Goal: Task Accomplishment & Management: Use online tool/utility

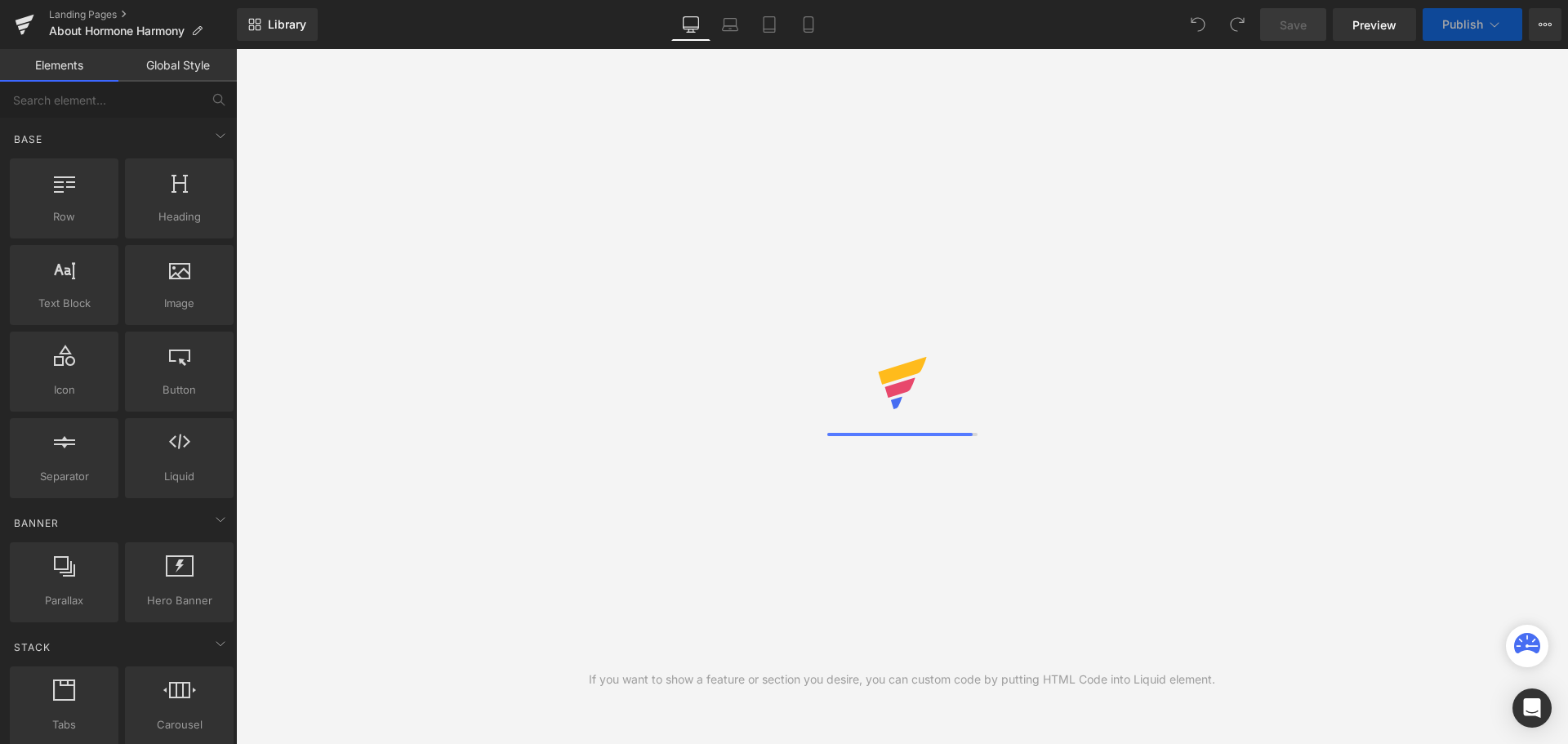
click at [587, 29] on div "Library Desktop Desktop Laptop Tablet Mobile Save Preview Publish Scheduled Vie…" at bounding box center [902, 24] width 1331 height 33
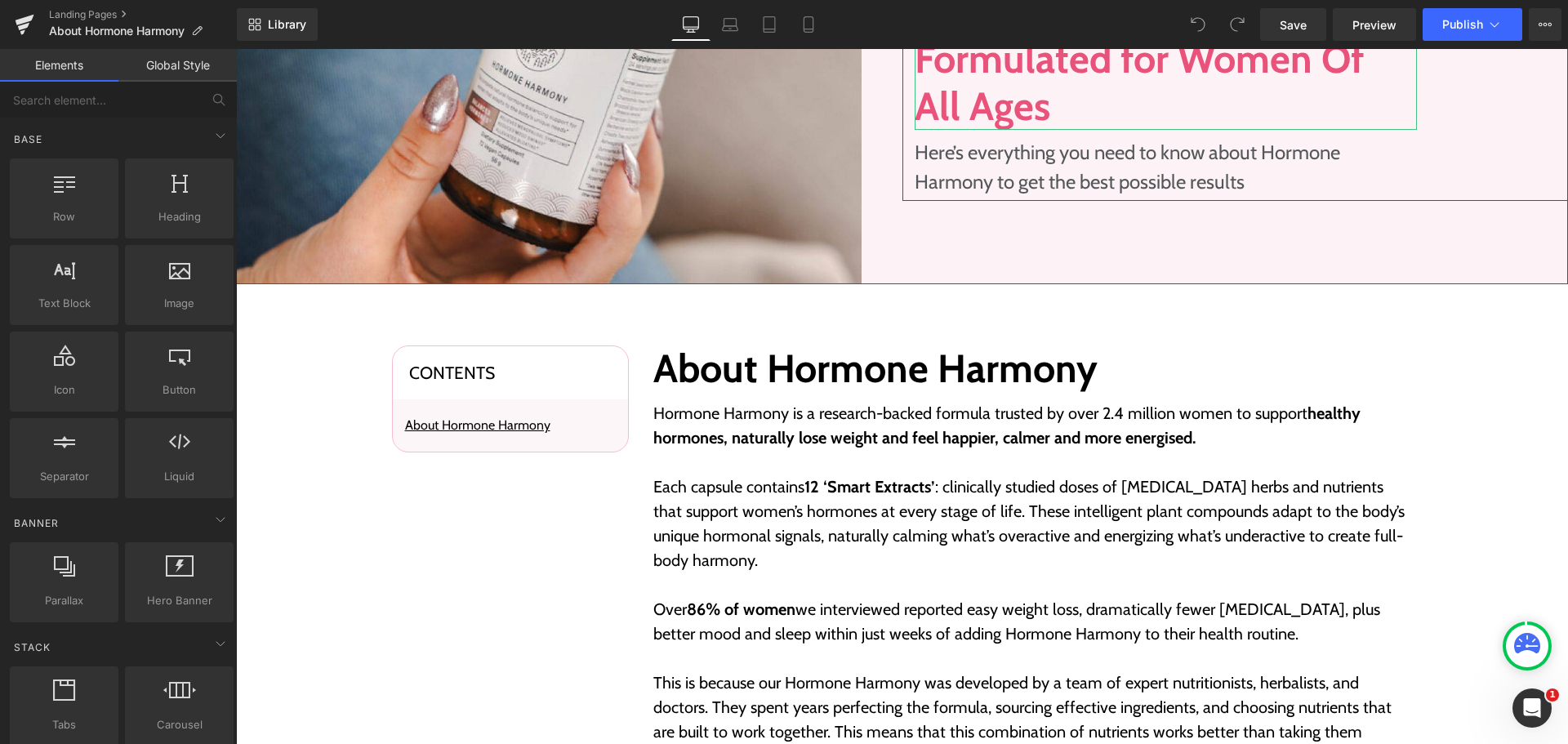
scroll to position [408, 0]
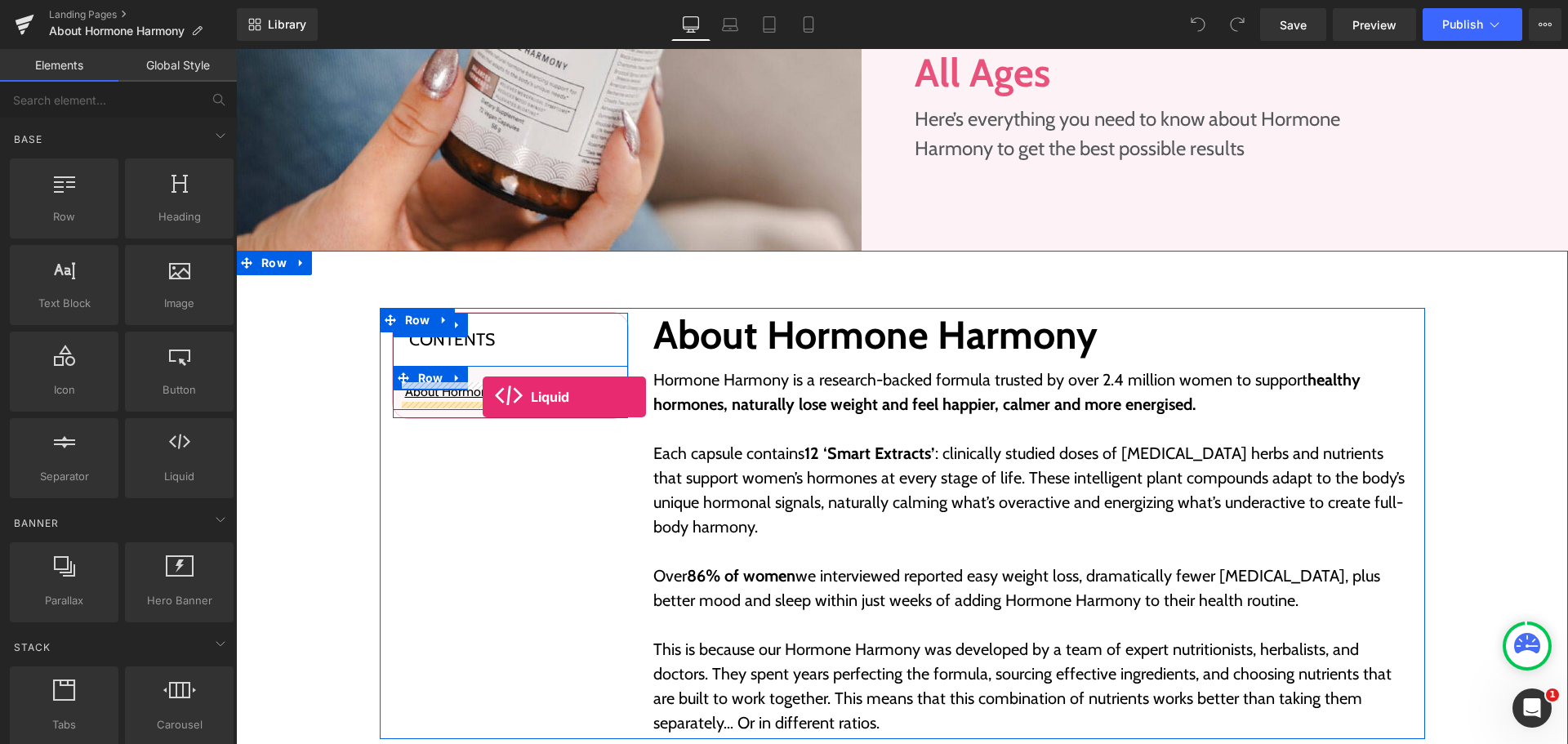
drag, startPoint x: 402, startPoint y: 505, endPoint x: 482, endPoint y: 397, distance: 134.4
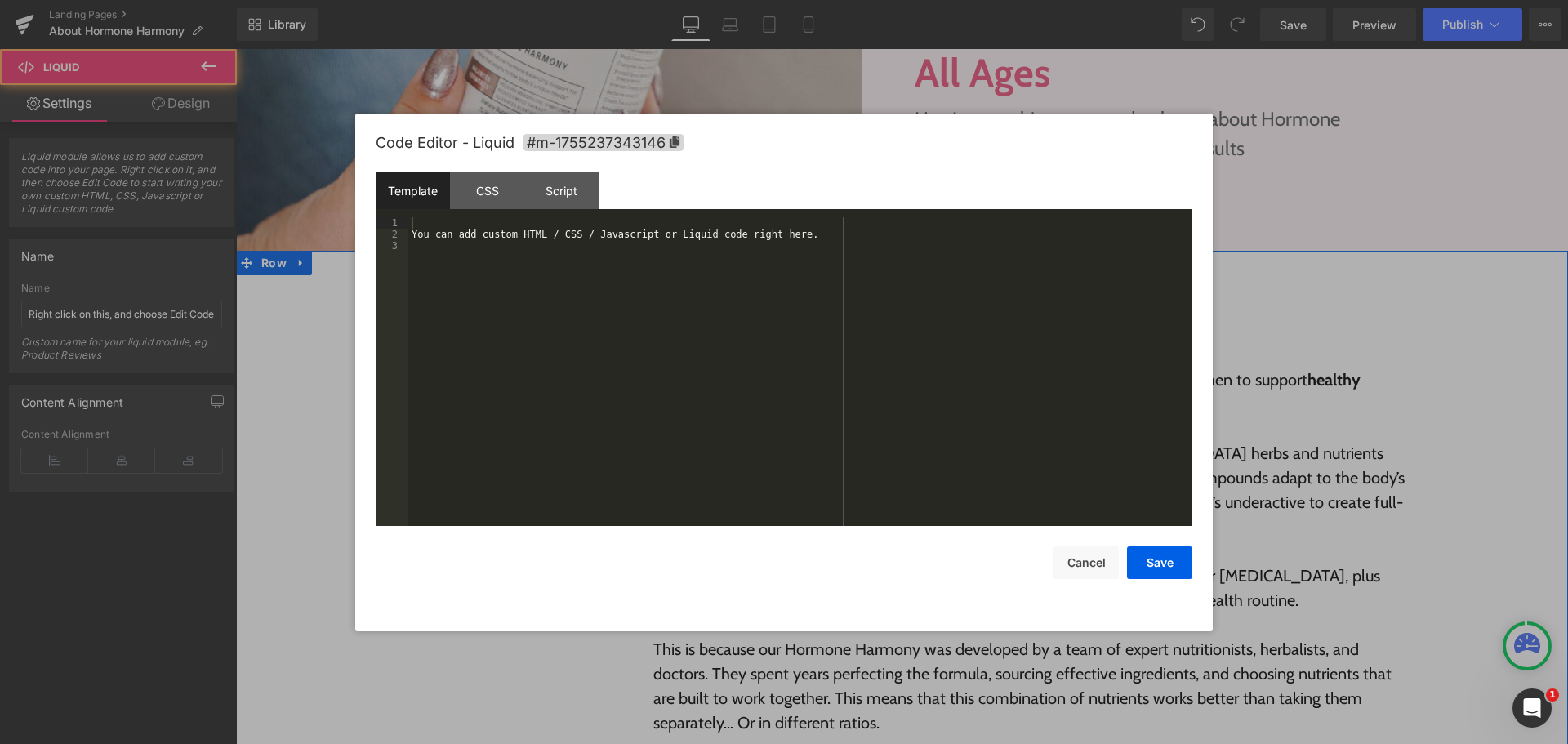
click at [532, 416] on div "Liquid" at bounding box center [510, 422] width 211 height 41
click at [707, 375] on div "You can add custom HTML / CSS / Javascript or Liquid code right here." at bounding box center [800, 382] width 784 height 331
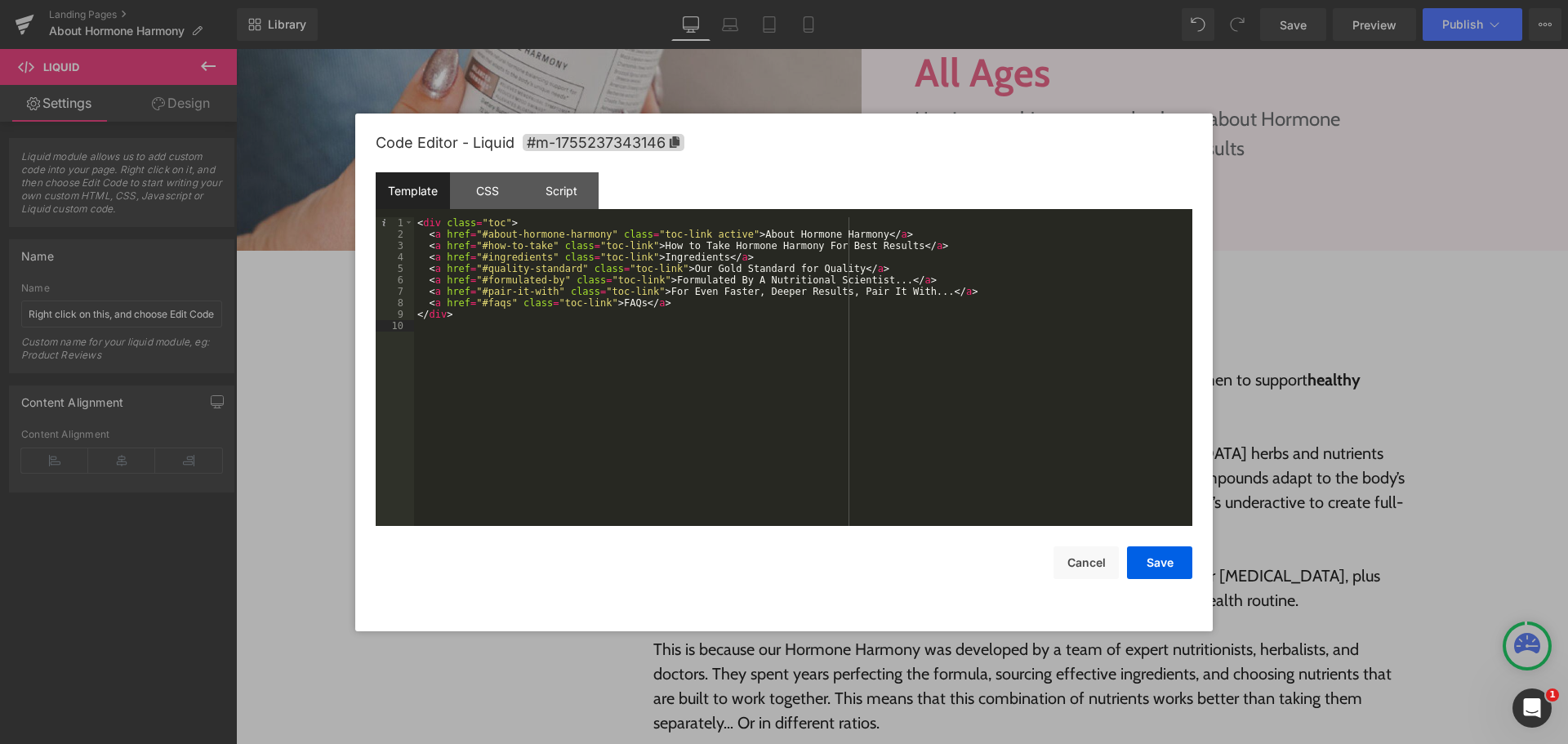
click at [670, 380] on div "< div class = "toc" > < a href = "#about-hormone-harmony" class = "toc-link act…" at bounding box center [802, 382] width 778 height 331
click at [484, 384] on div "< div class = "toc" > < a href = "#about-hormone-harmony" class = "toc-link act…" at bounding box center [802, 382] width 778 height 331
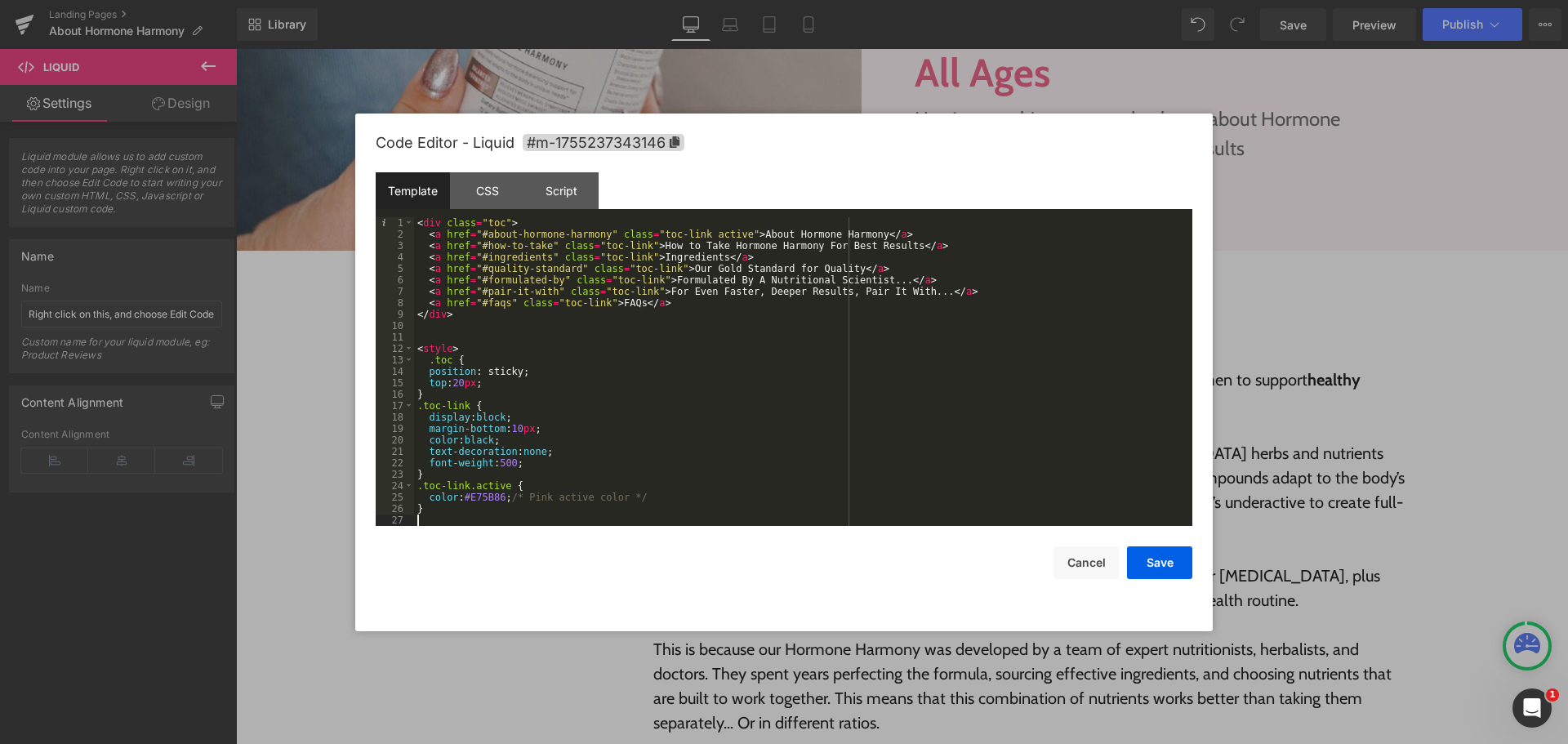
scroll to position [12, 0]
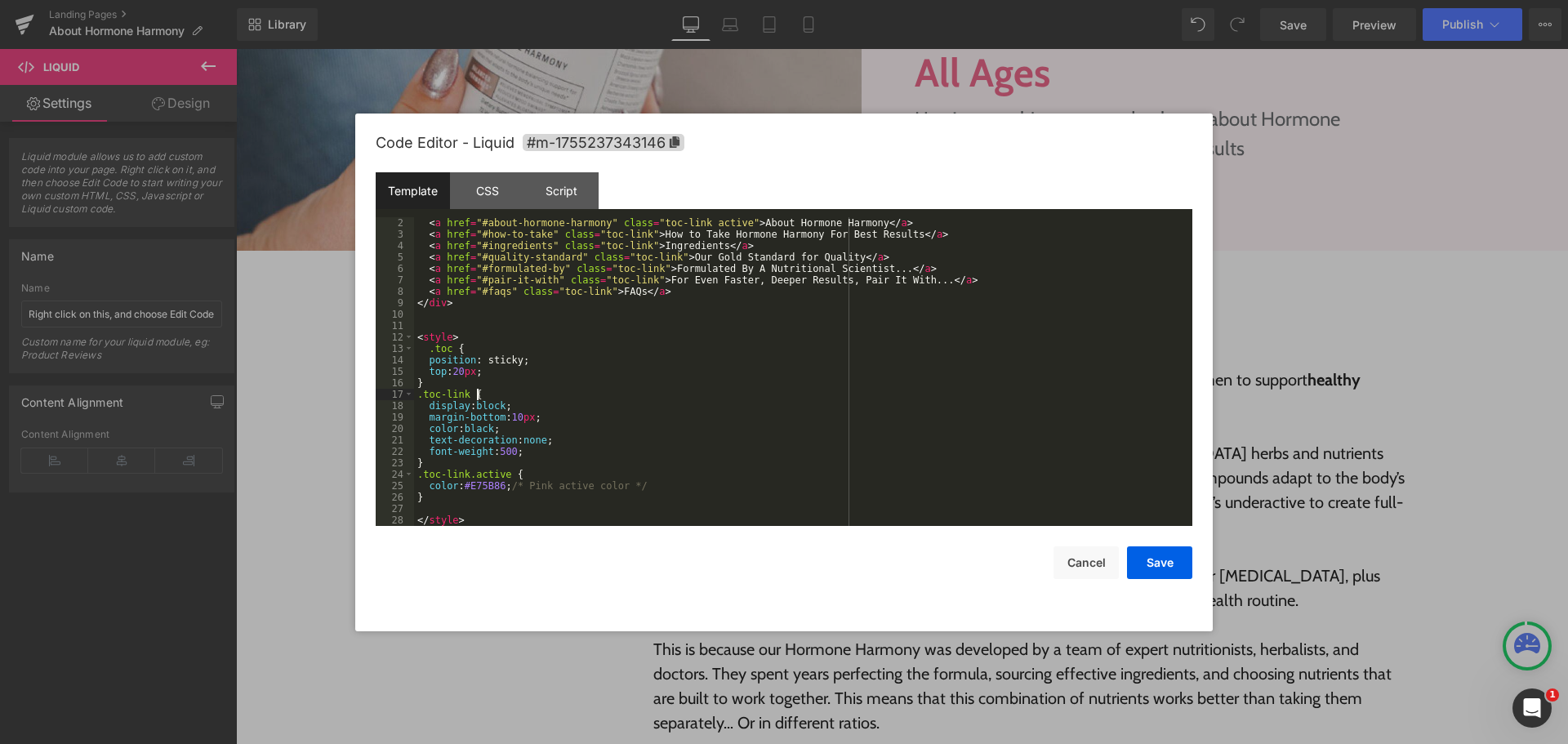
click at [682, 394] on div "< a href = "#about-hormone-harmony" class = "toc-link active" > About Hormone H…" at bounding box center [800, 382] width 772 height 331
click at [483, 219] on div "< a href = "#about-hormone-harmony" class = "toc-link active" > About Hormone H…" at bounding box center [800, 382] width 772 height 331
click at [595, 222] on div "< a href = "#about-hormone-harmony" class = "toc-link active" > About Hormone H…" at bounding box center [800, 382] width 772 height 331
click at [781, 368] on div "< a href = "#about-hormone-harmony" class = "toc-link active" > About Hormone H…" at bounding box center [800, 382] width 772 height 331
click at [1152, 554] on button "Save" at bounding box center [1159, 562] width 65 height 33
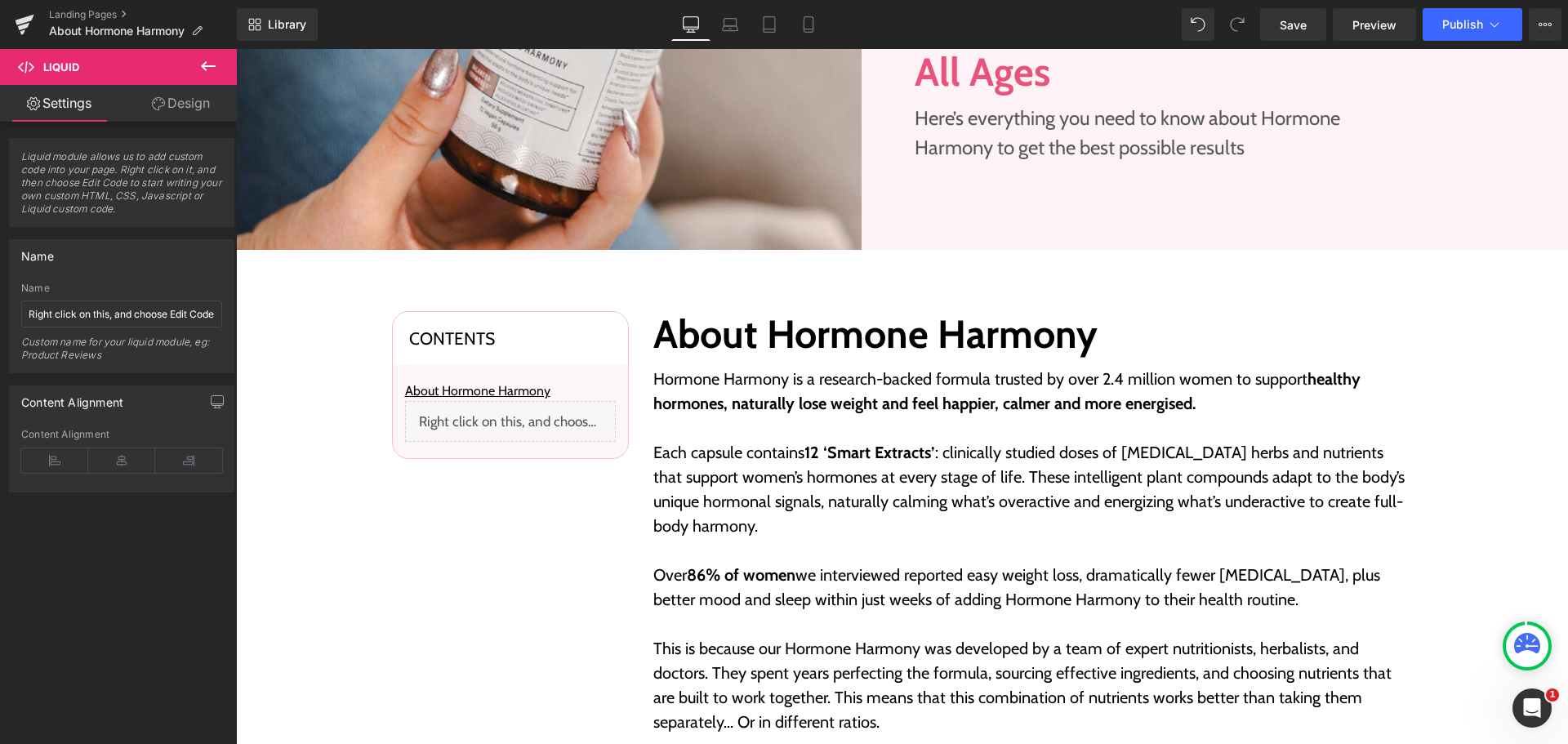
scroll to position [408, 0]
click at [494, 422] on div "Liquid" at bounding box center [510, 422] width 211 height 41
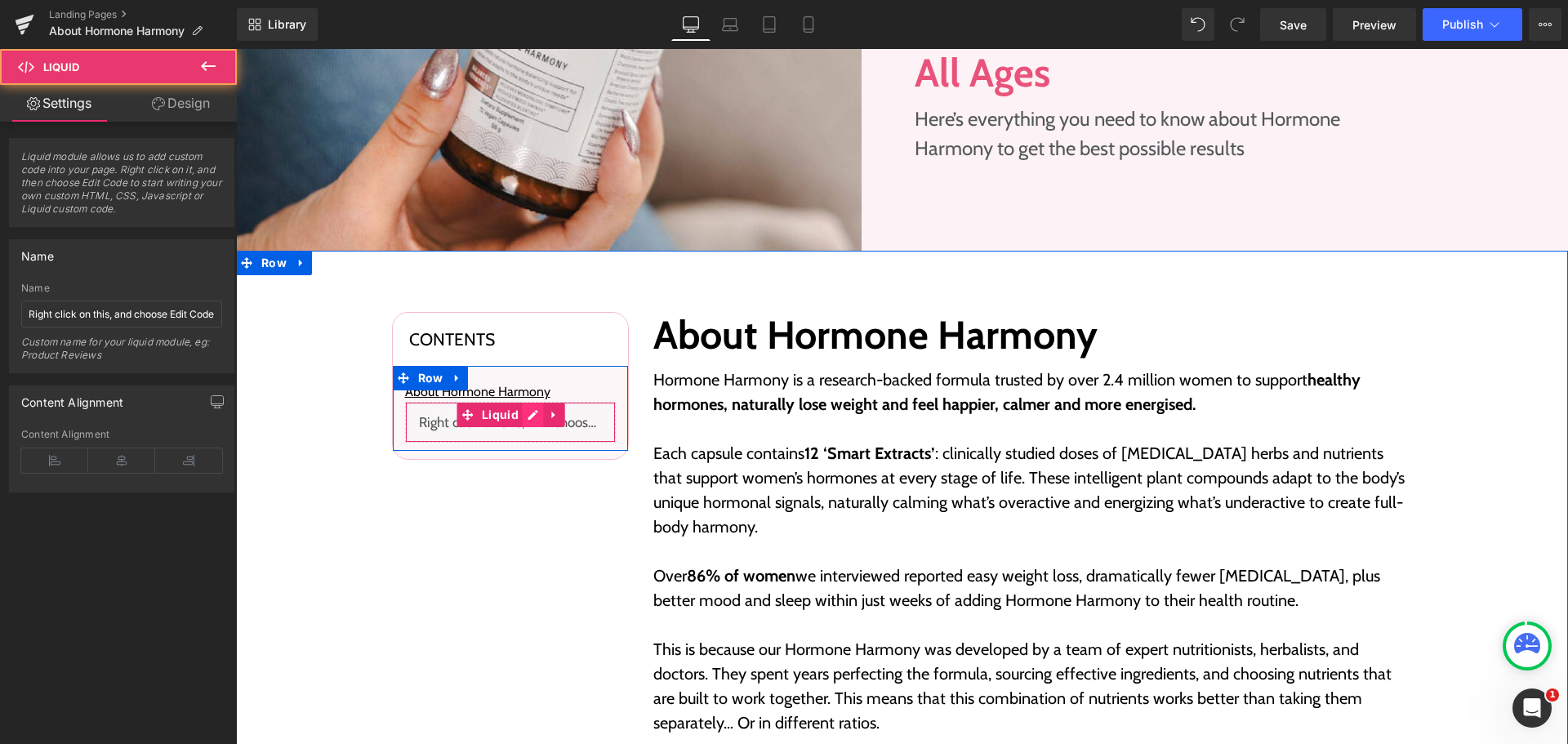
click at [525, 414] on div "Liquid" at bounding box center [510, 422] width 211 height 41
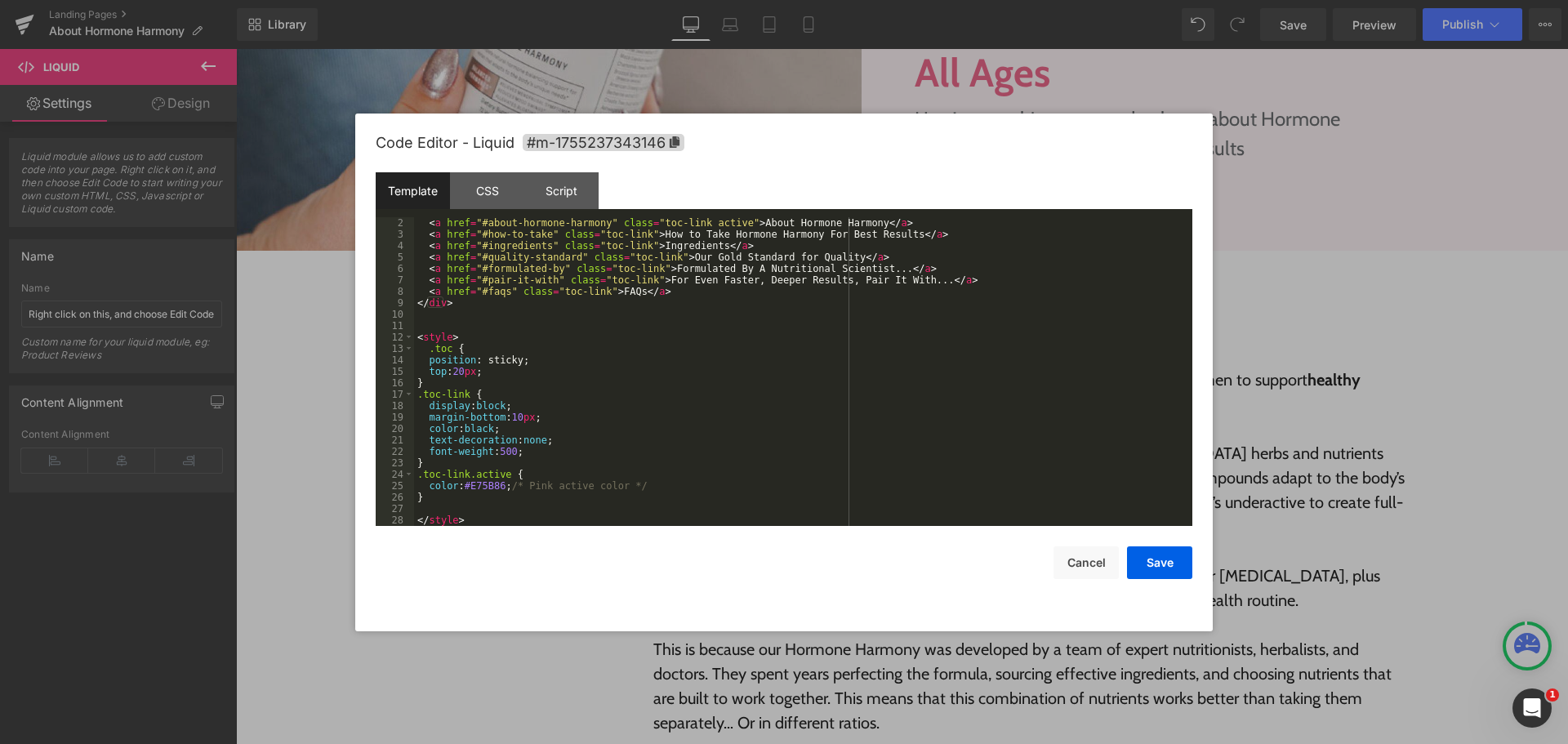
scroll to position [12, 0]
click at [483, 514] on div "< a href = "#about-hormone-harmony" class = "toc-link active" > About Hormone H…" at bounding box center [800, 382] width 772 height 331
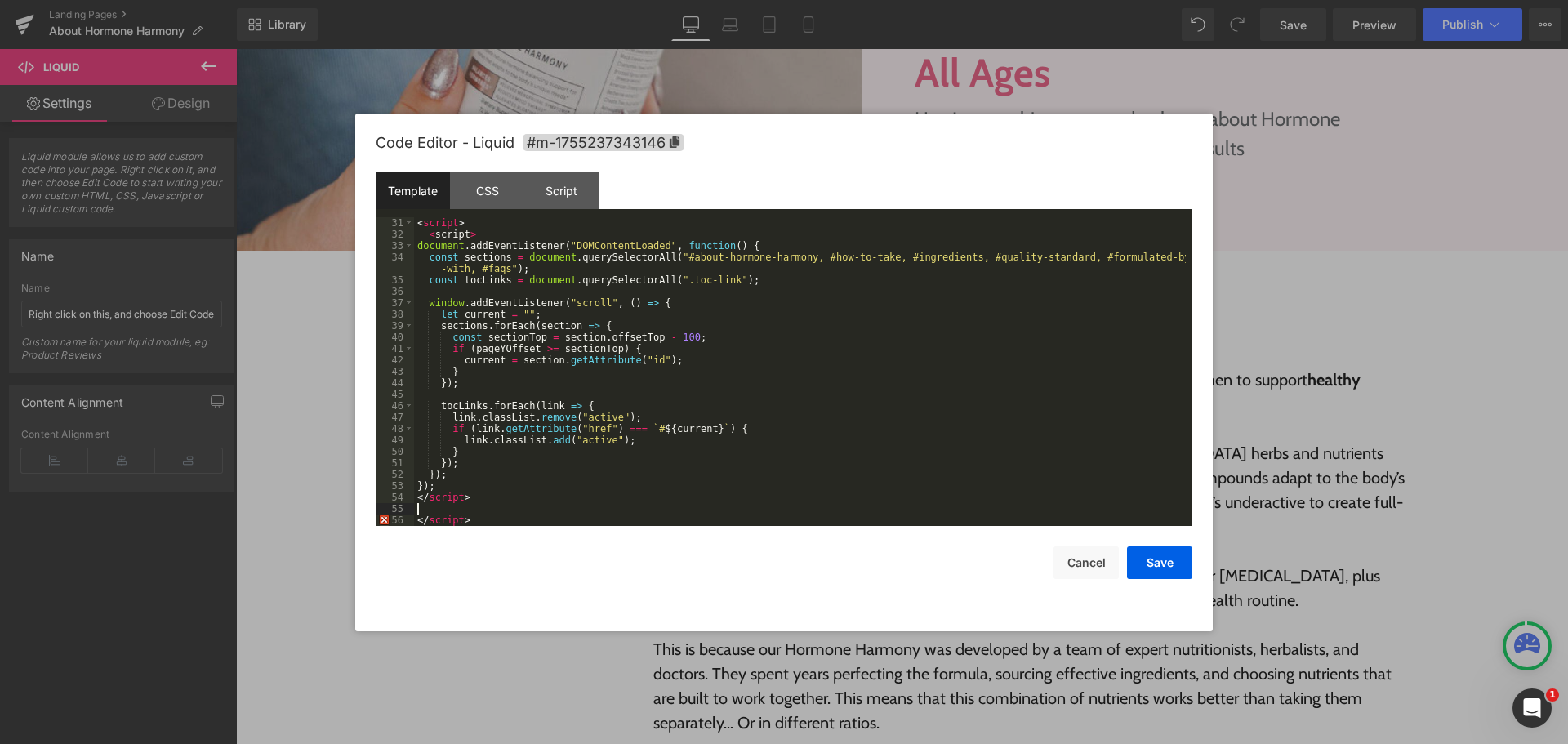
scroll to position [343, 0]
click at [489, 510] on div "< script > < script > document . addEventListener ( "DOMContentLoaded" , functi…" at bounding box center [800, 382] width 772 height 331
click at [484, 518] on div "< script > < script > document . addEventListener ( "DOMContentLoaded" , functi…" at bounding box center [800, 382] width 772 height 331
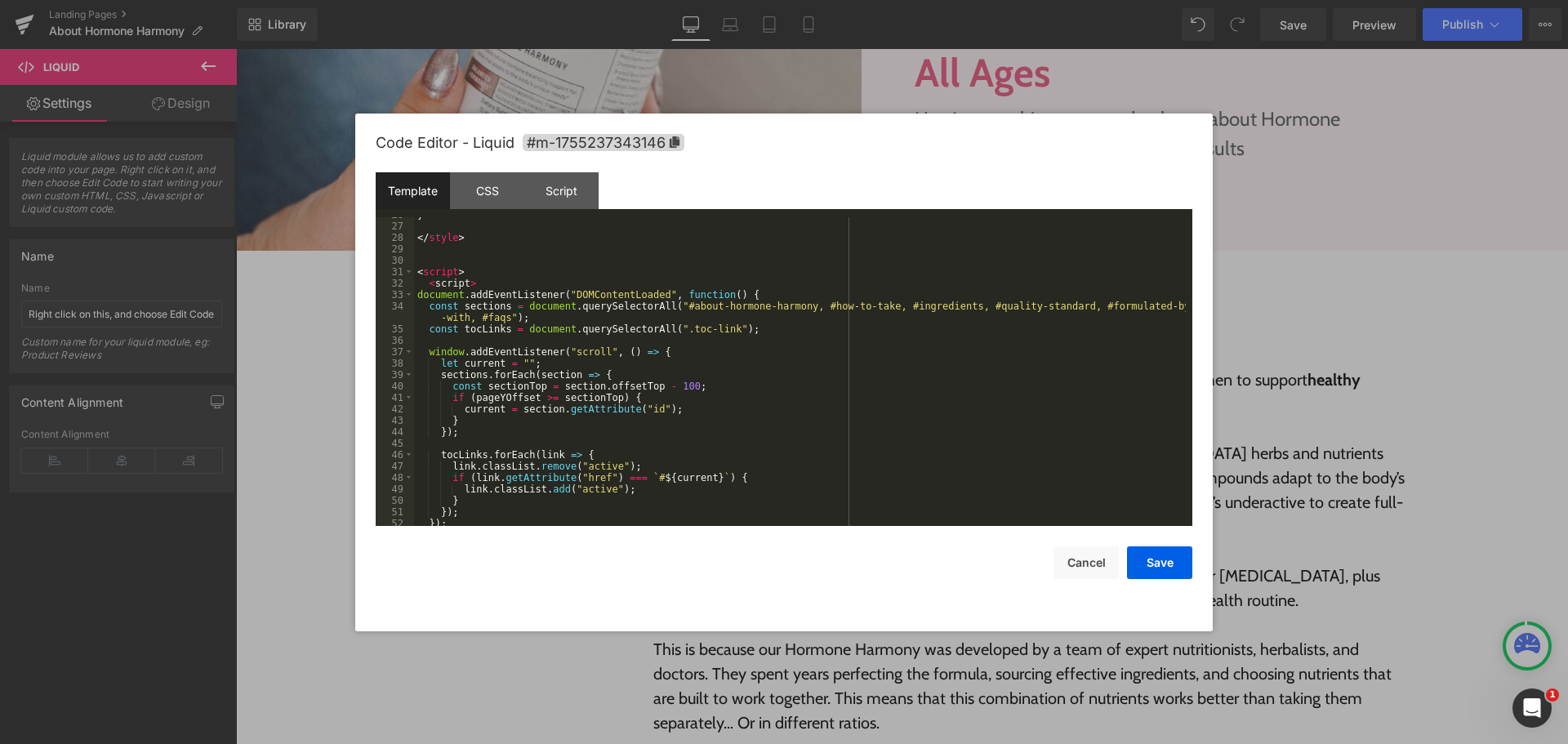
scroll to position [294, 0]
click at [414, 265] on div "} </ style > < script > < script > document . addEventListener ( "DOMContentLoa…" at bounding box center [800, 374] width 772 height 331
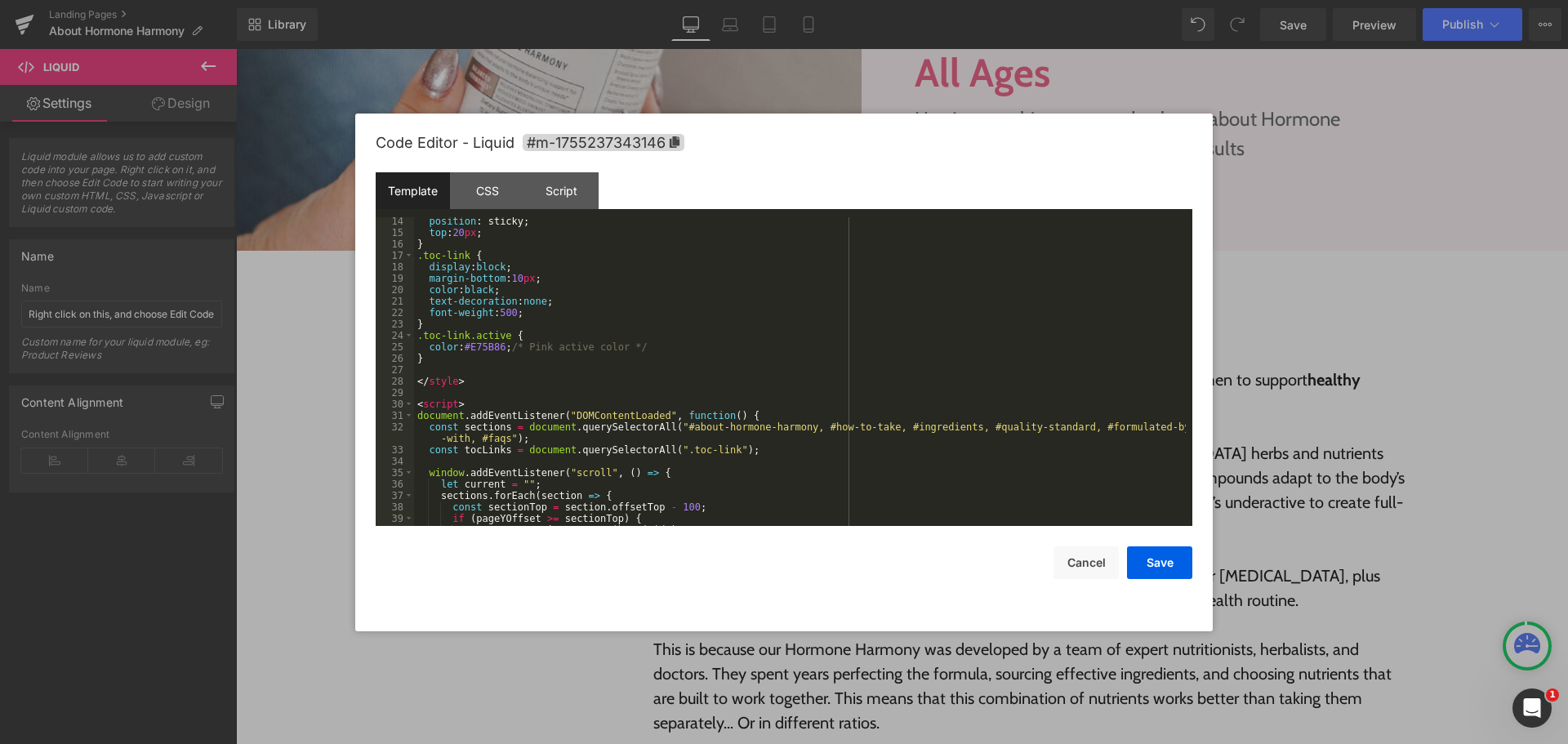
scroll to position [101, 0]
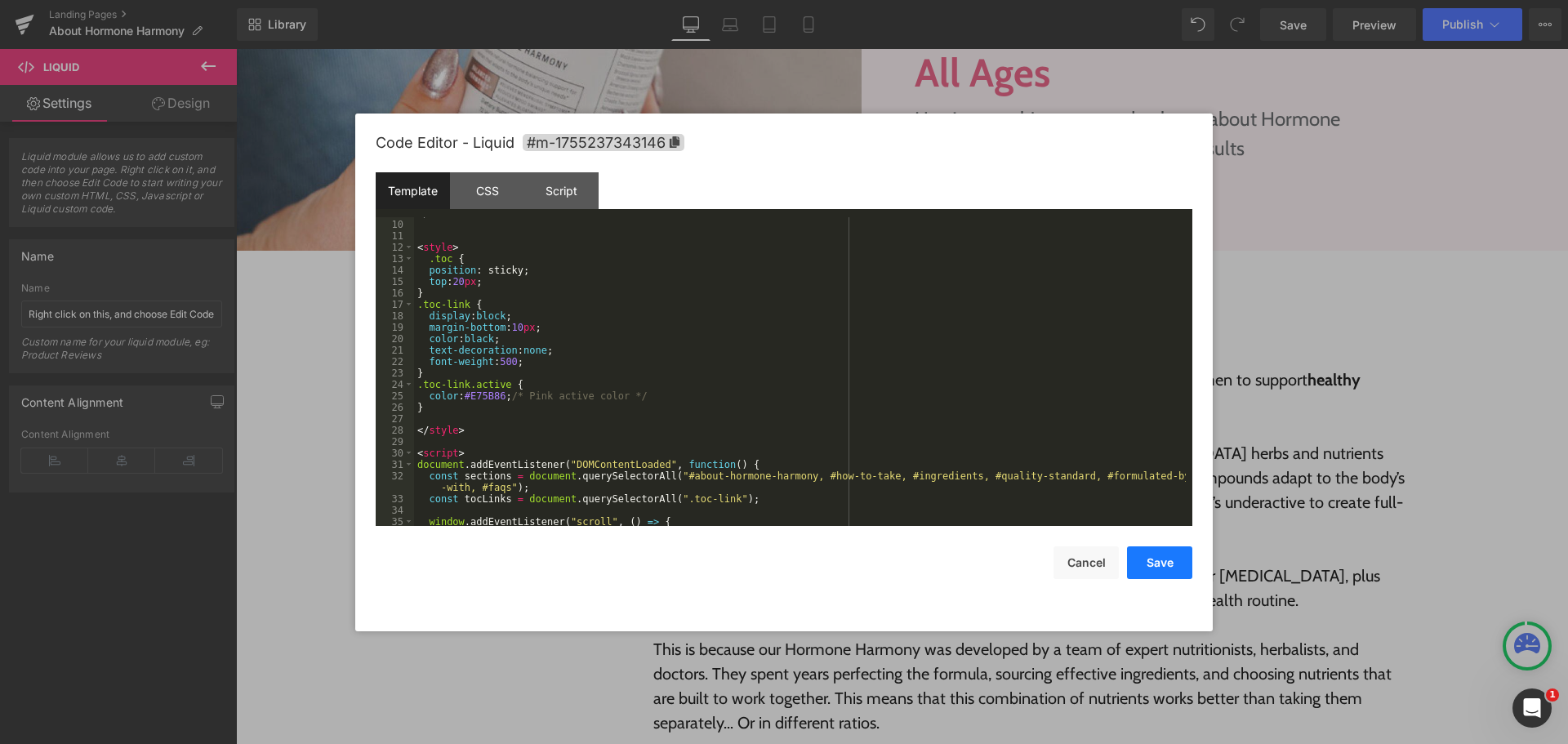
click at [1176, 561] on button "Save" at bounding box center [1159, 562] width 65 height 33
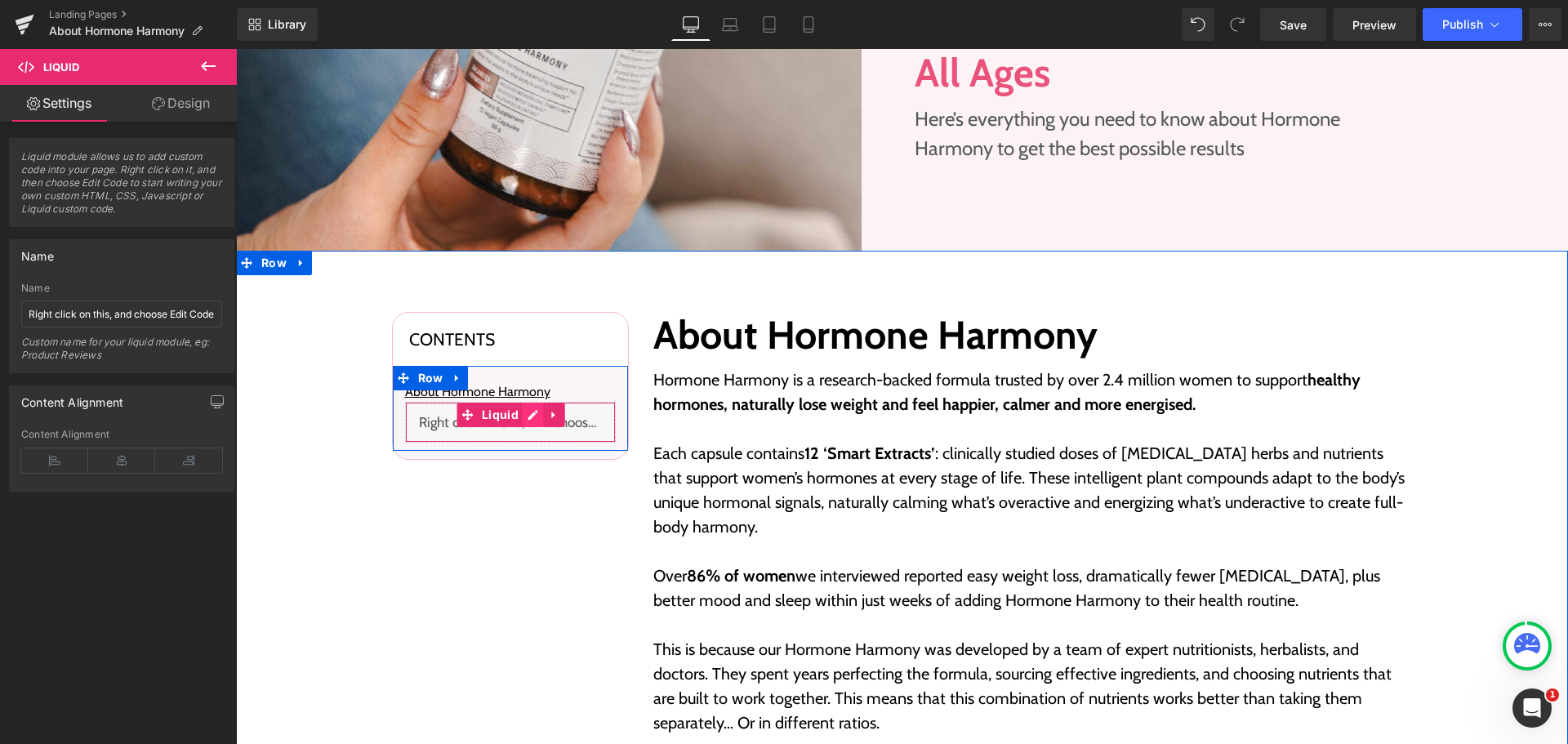
click at [535, 414] on div "Liquid" at bounding box center [510, 422] width 211 height 41
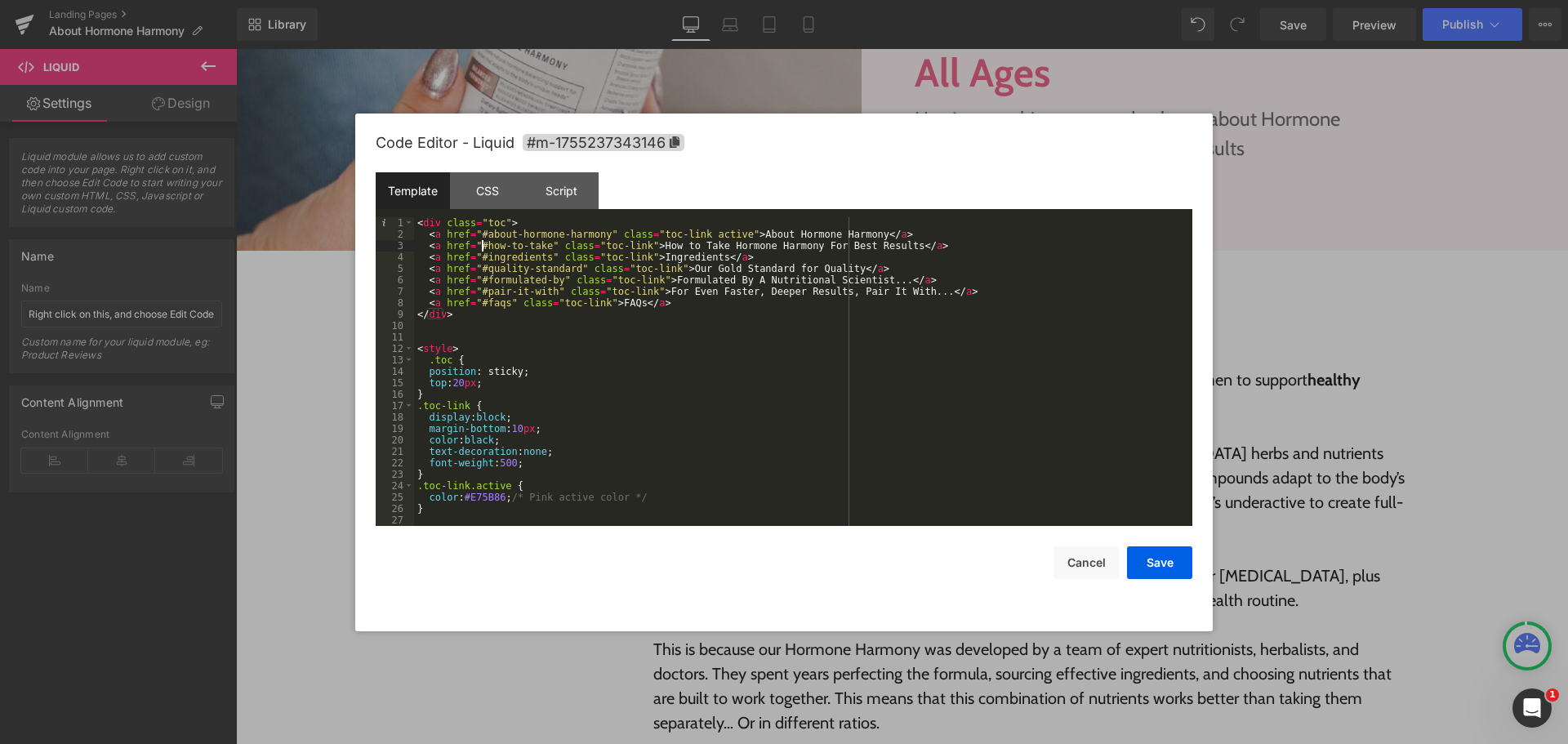
click at [484, 248] on div "< div class = "toc" > < a href = "#about-hormone-harmony" class = "toc-link act…" at bounding box center [800, 382] width 772 height 331
click at [541, 245] on div "< div class = "toc" > < a href = "#about-hormone-harmony" class = "toc-link act…" at bounding box center [800, 382] width 772 height 331
click at [1145, 561] on button "Save" at bounding box center [1159, 562] width 65 height 33
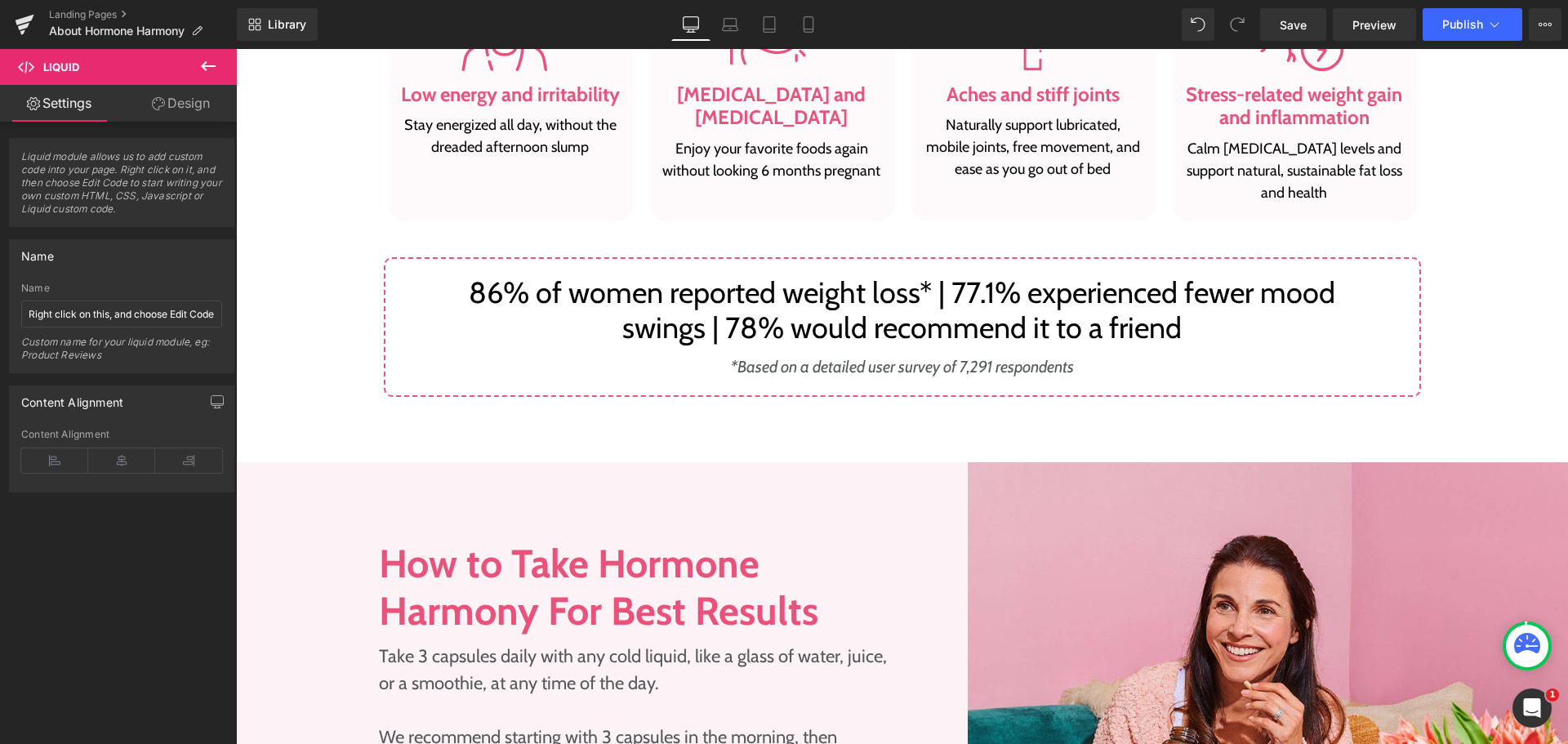
scroll to position [1960, 0]
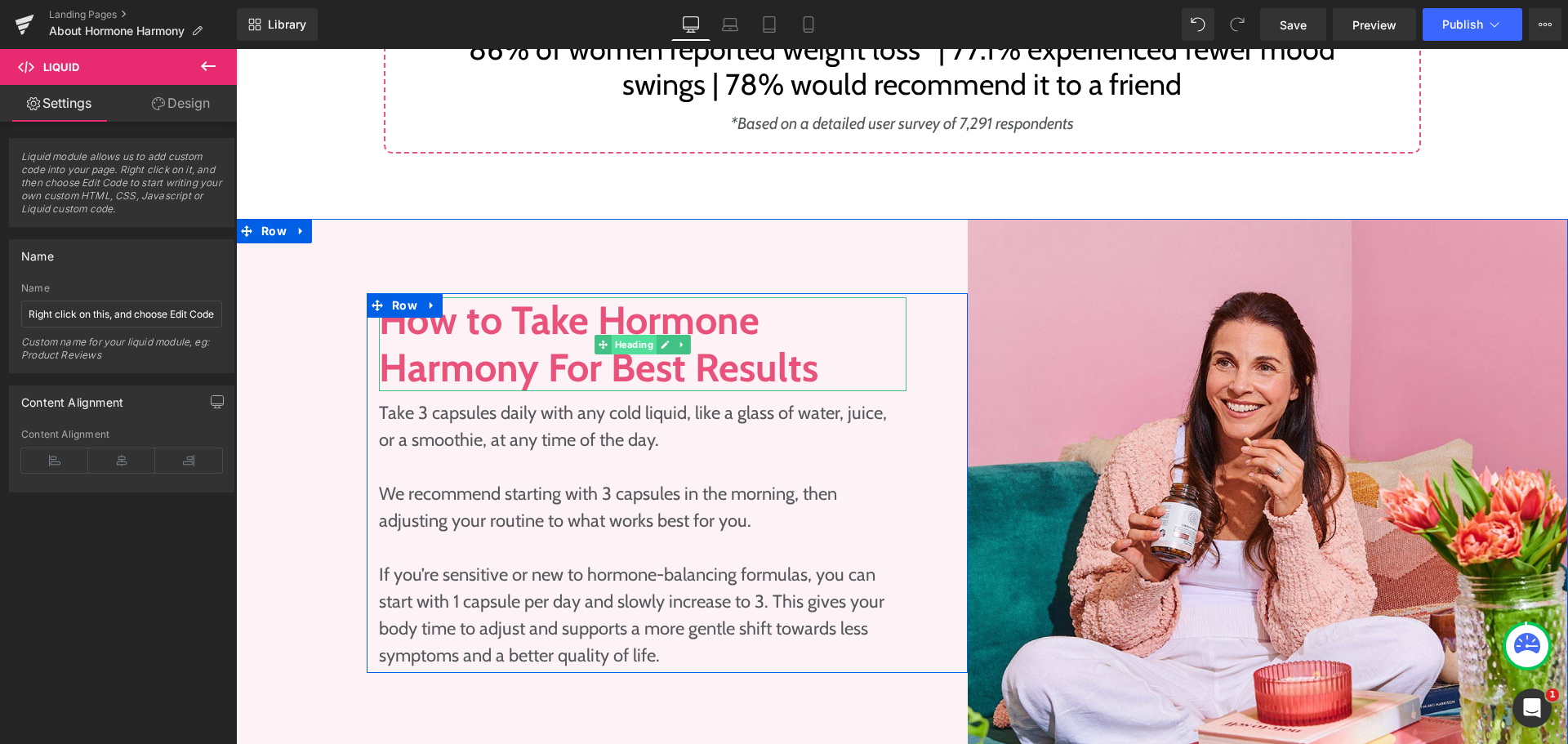
click at [629, 335] on span "Heading" at bounding box center [634, 345] width 45 height 20
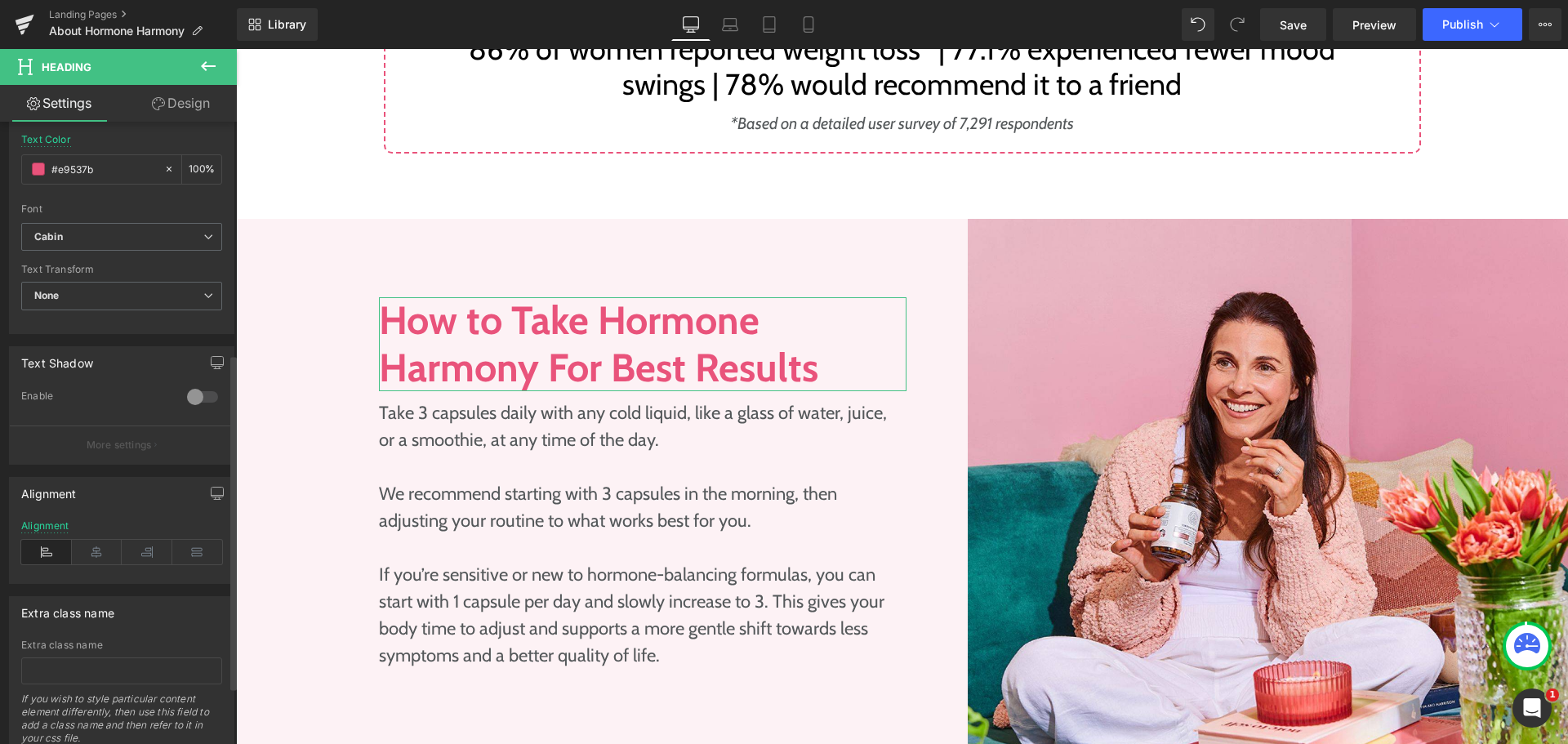
scroll to position [537, 0]
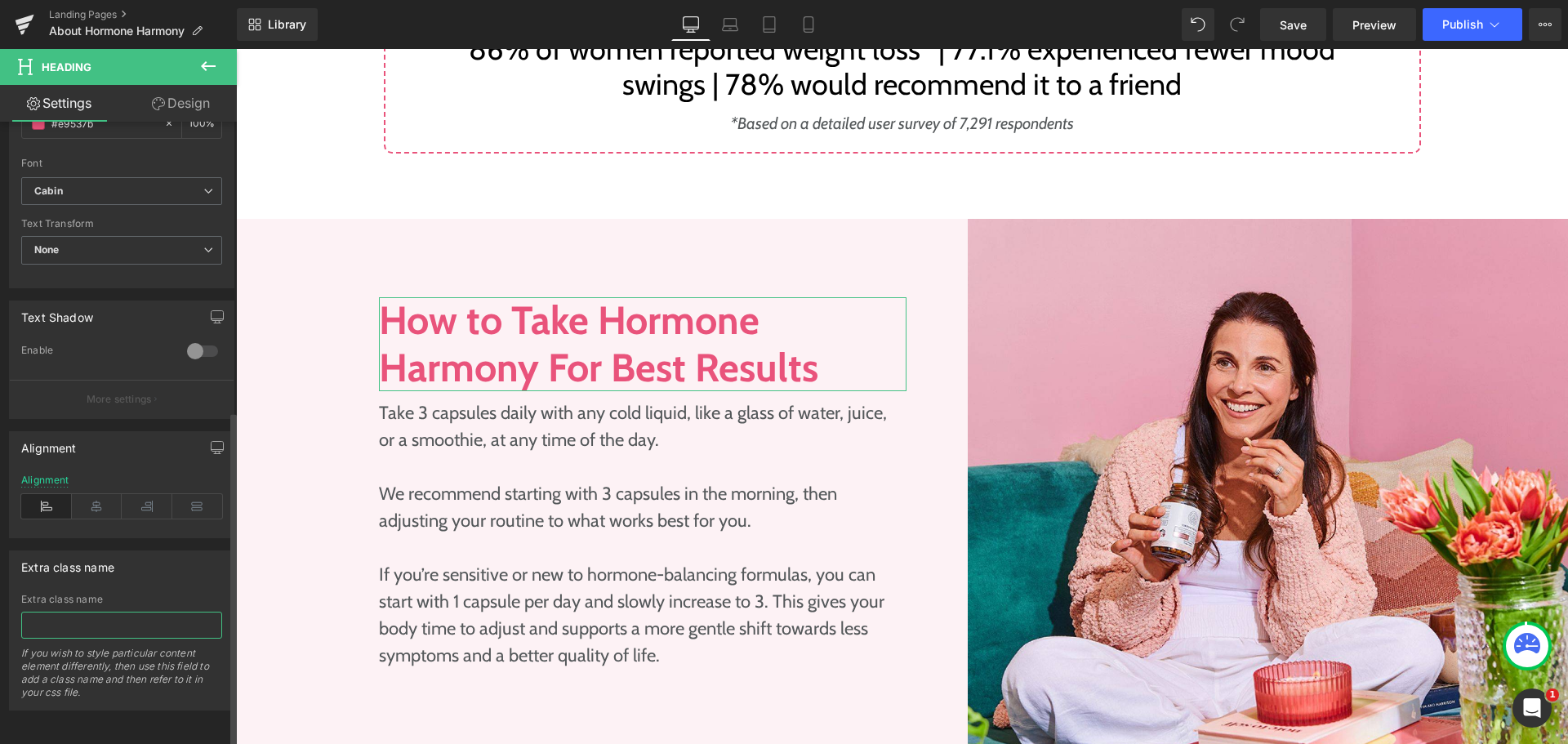
click at [77, 612] on input "text" at bounding box center [122, 625] width 201 height 27
paste input "how-to-take"
type input "how-to-take"
click at [150, 593] on div "Extra class name" at bounding box center [122, 598] width 201 height 12
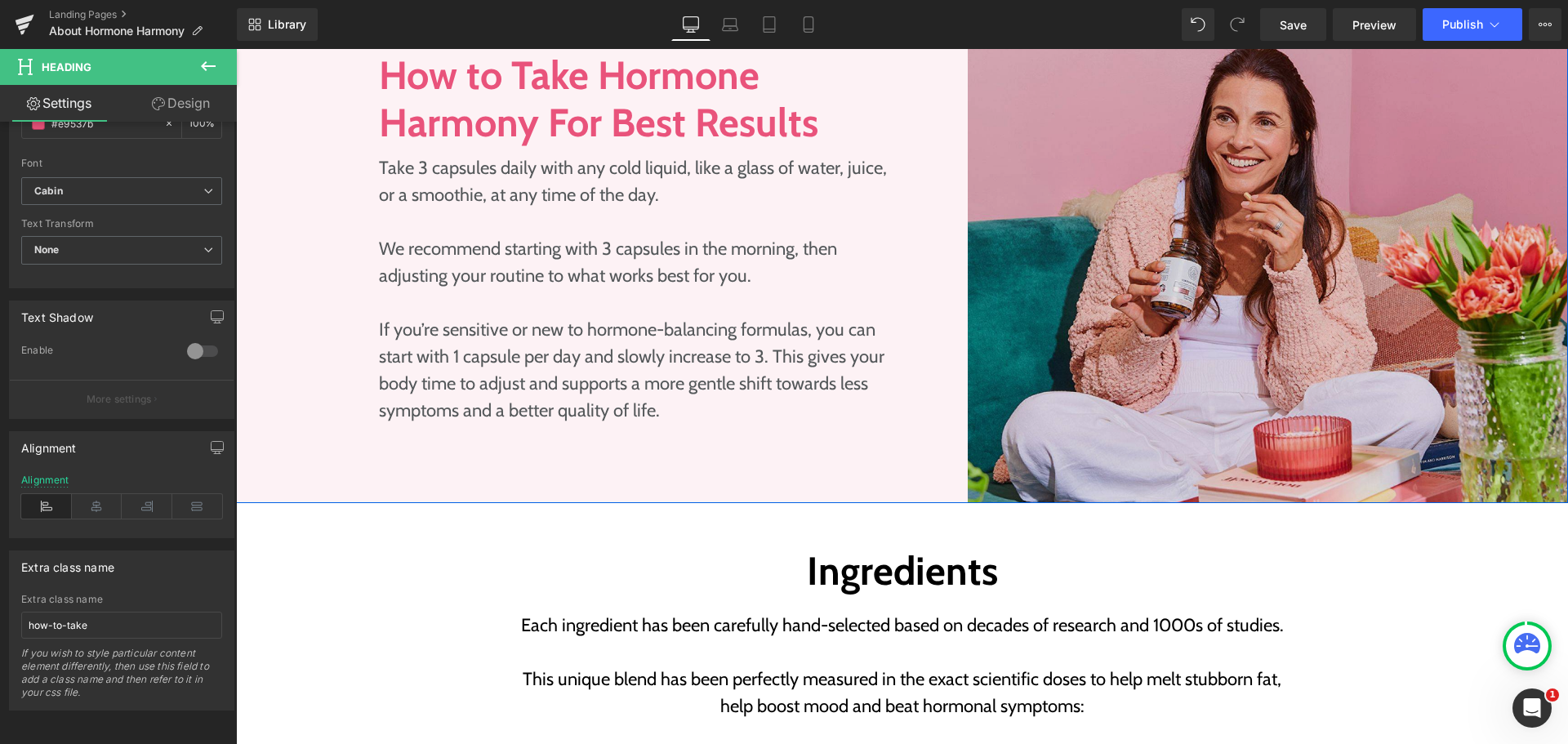
scroll to position [2530, 0]
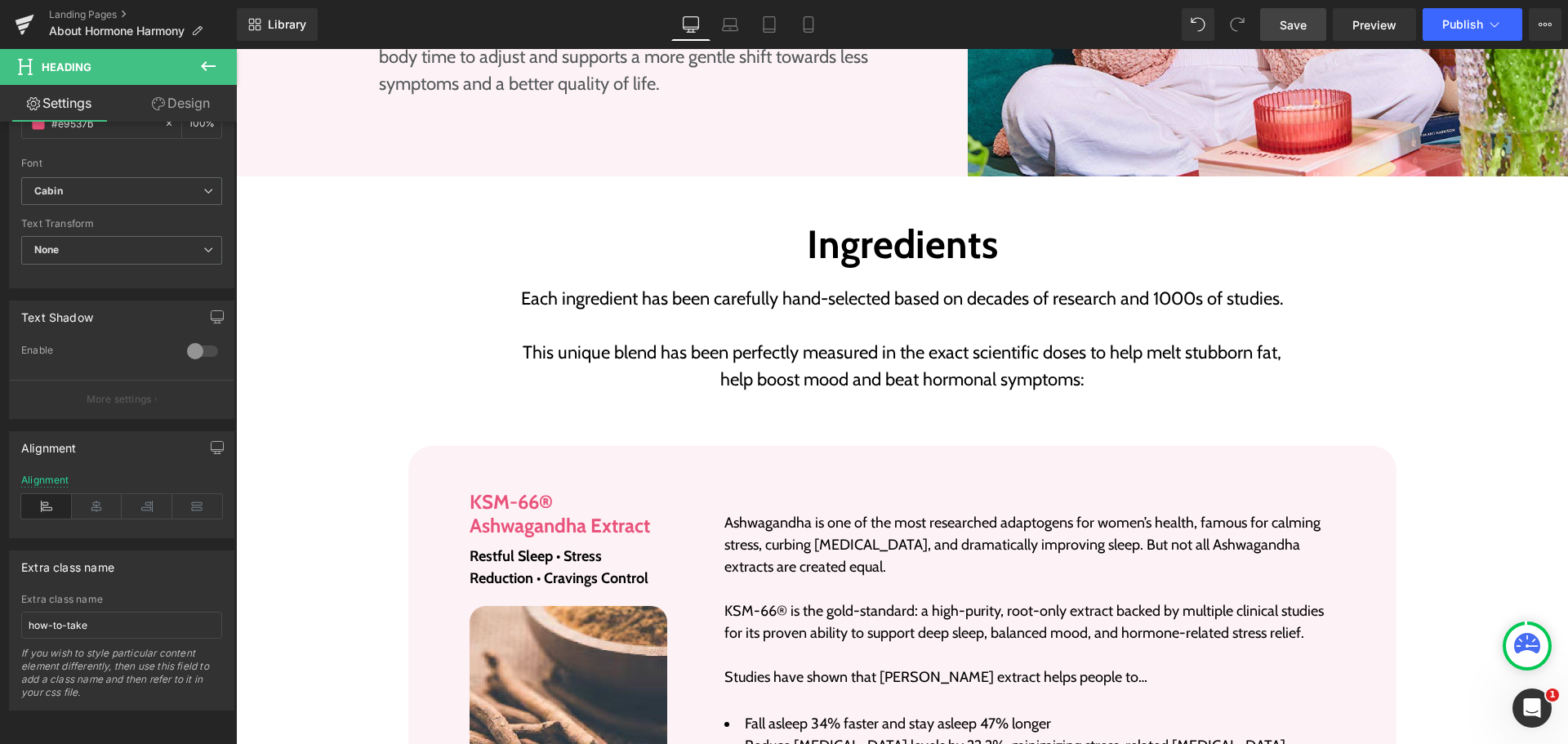
click at [1316, 21] on link "Save" at bounding box center [1293, 24] width 66 height 33
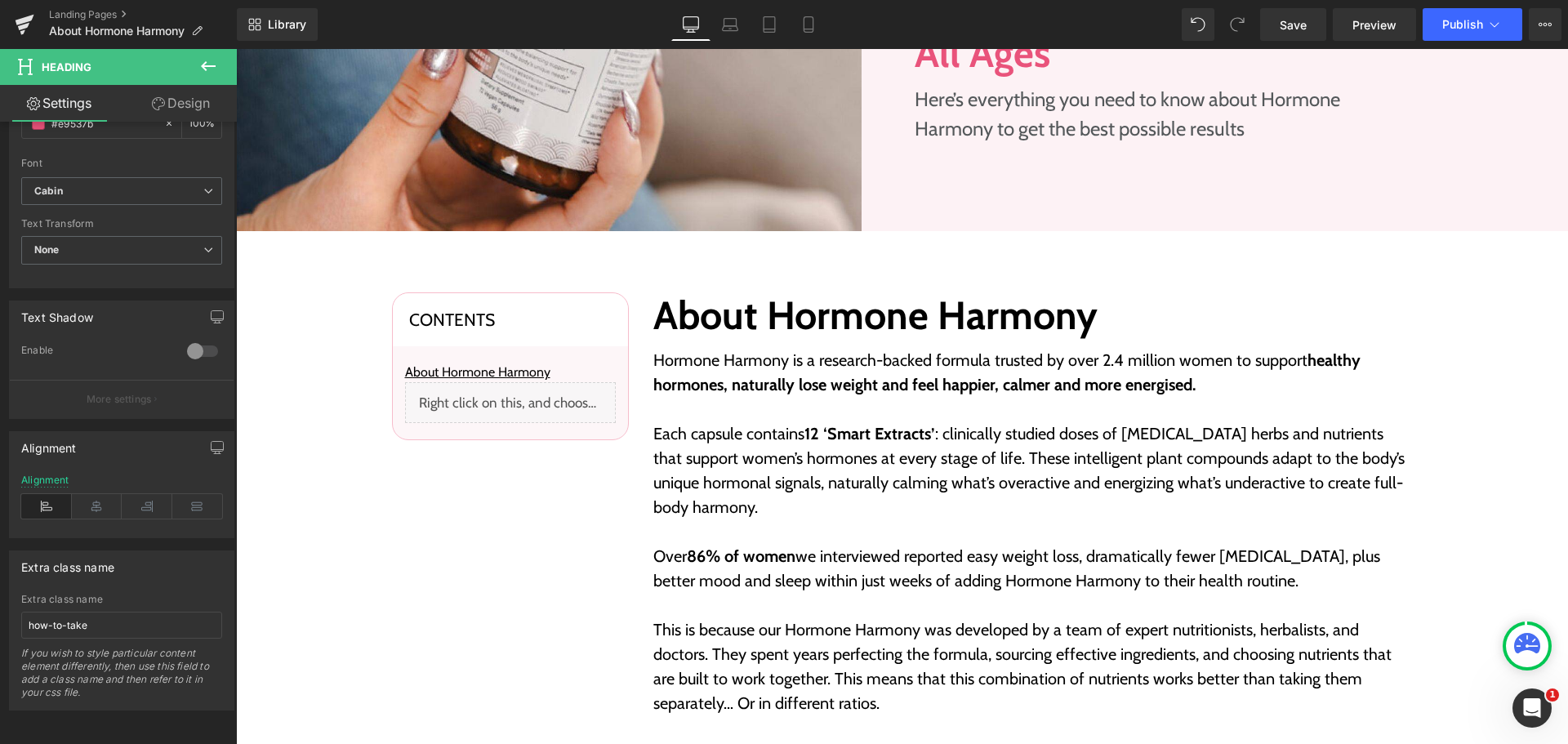
scroll to position [245, 0]
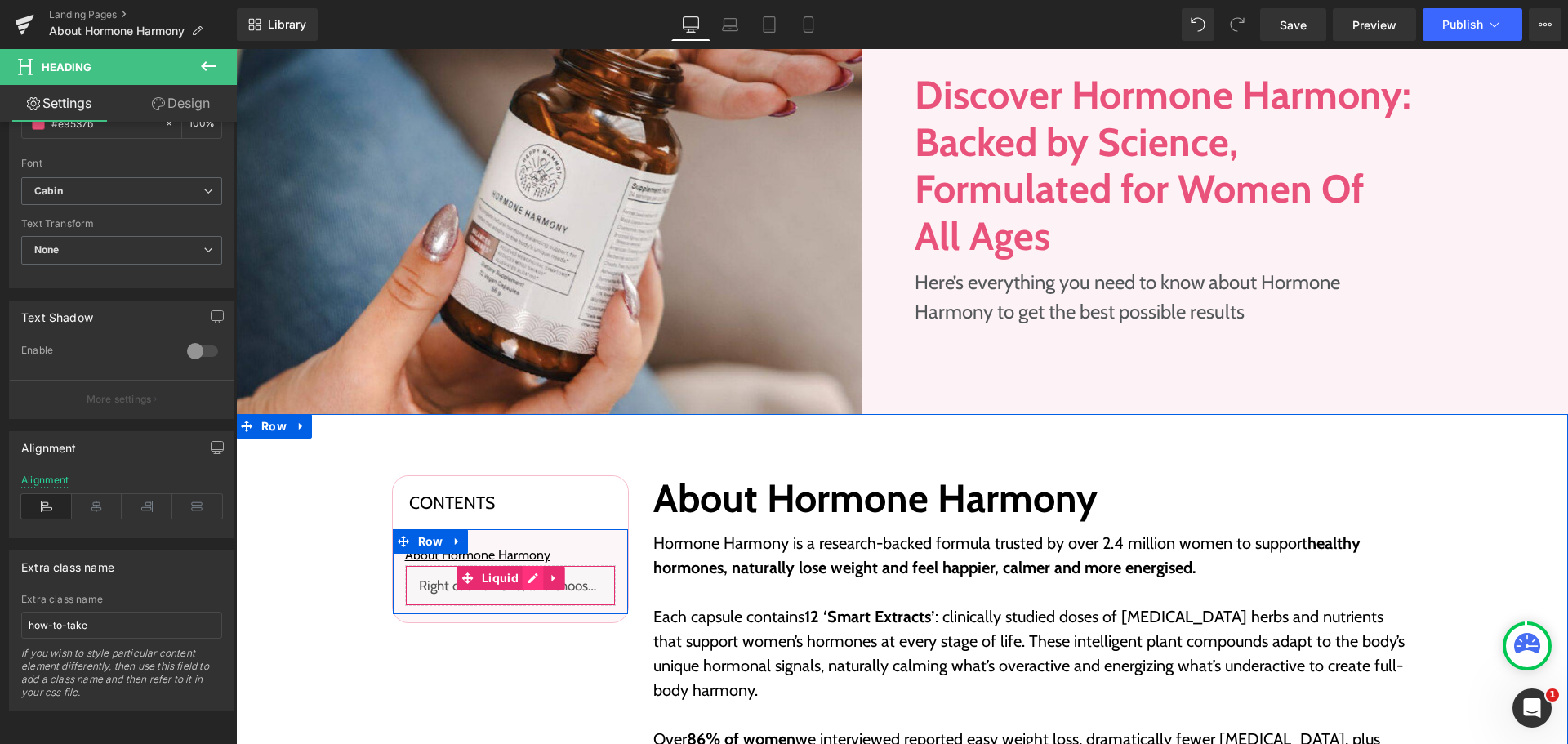
click at [524, 581] on div "Liquid" at bounding box center [510, 585] width 211 height 41
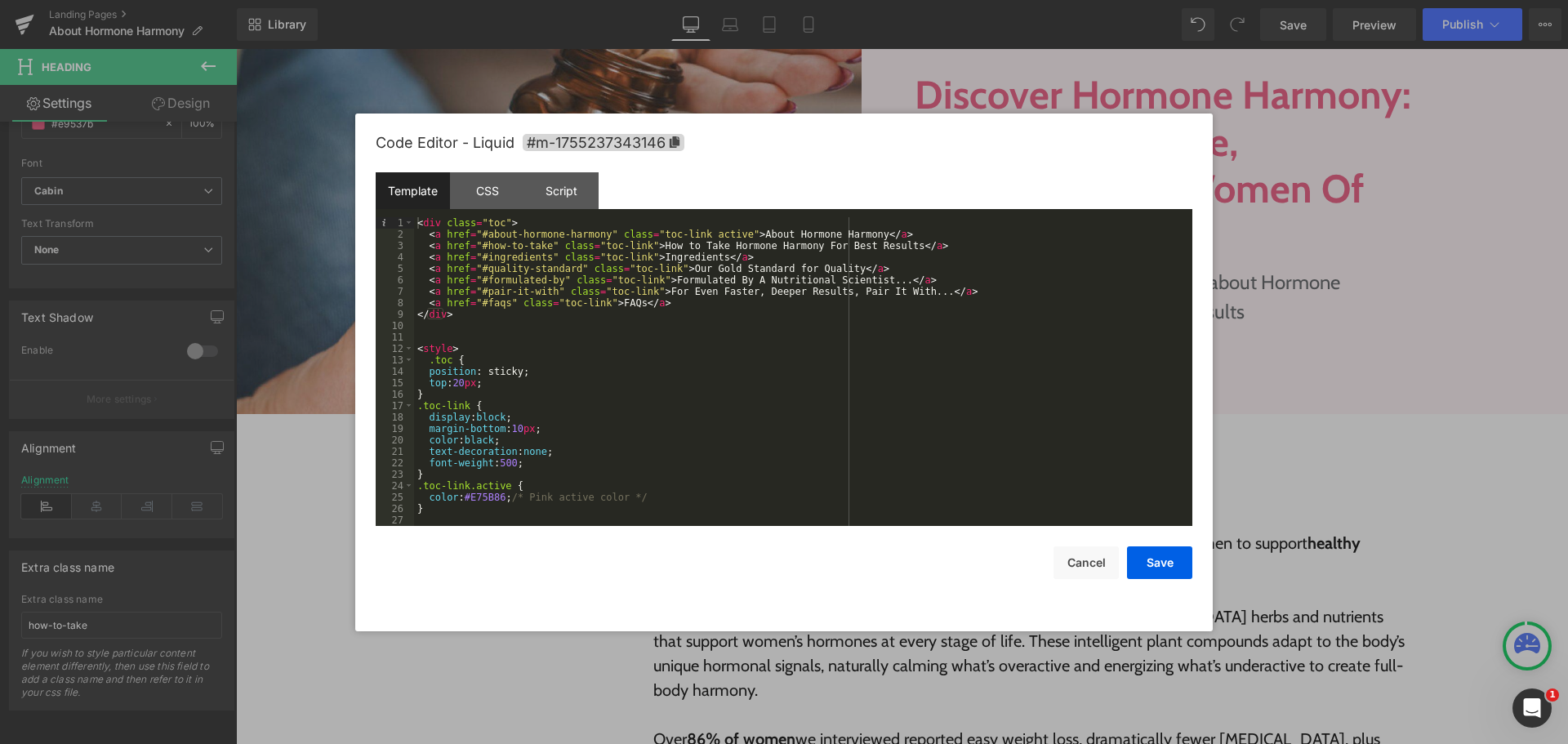
click at [482, 261] on div "< div class = "toc" > < a href = "#about-hormone-harmony" class = "toc-link act…" at bounding box center [800, 382] width 772 height 331
click at [542, 256] on div "< div class = "toc" > < a href = "#about-hormone-harmony" class = "toc-link act…" at bounding box center [800, 382] width 772 height 331
click at [1097, 572] on button "Cancel" at bounding box center [1086, 562] width 65 height 33
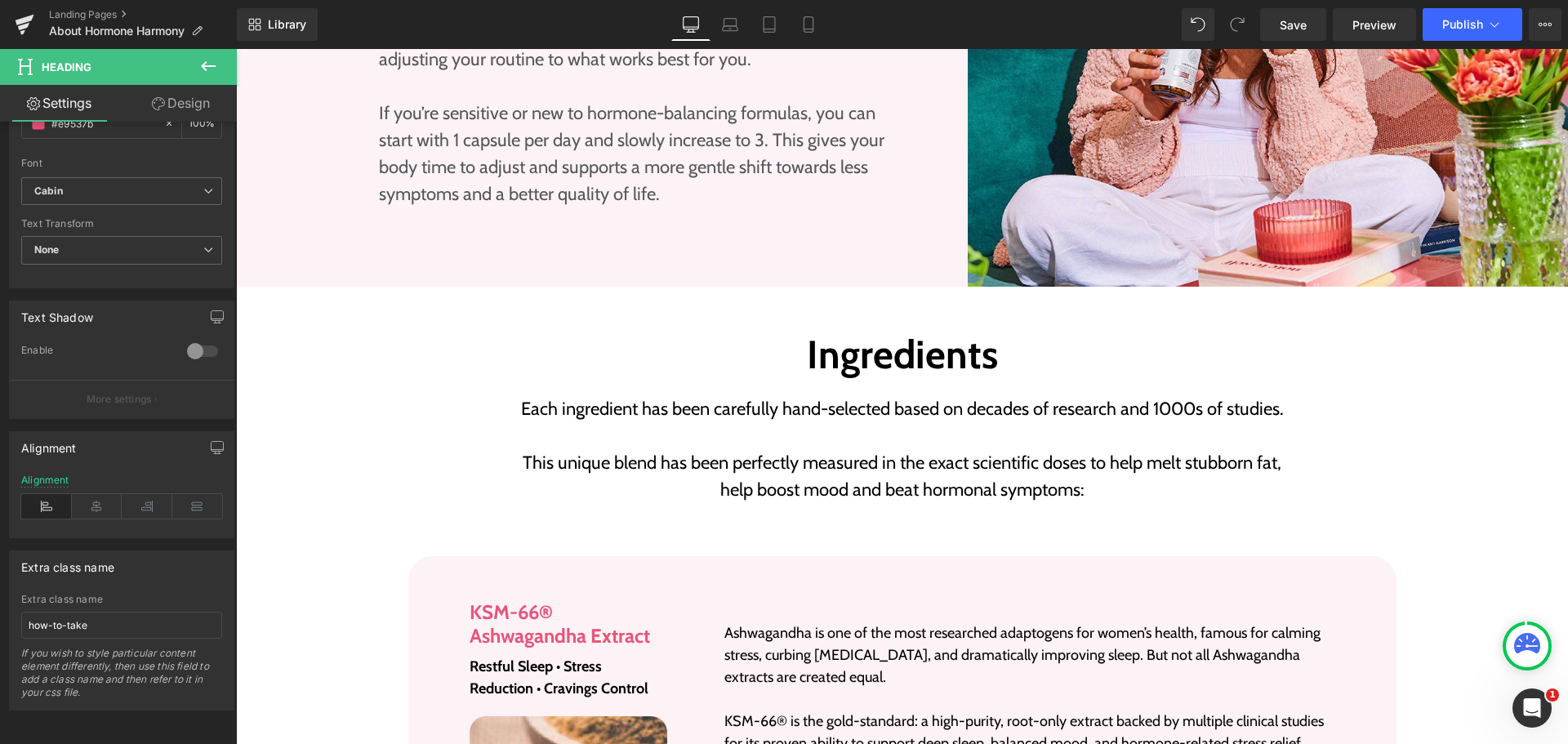
scroll to position [2449, 0]
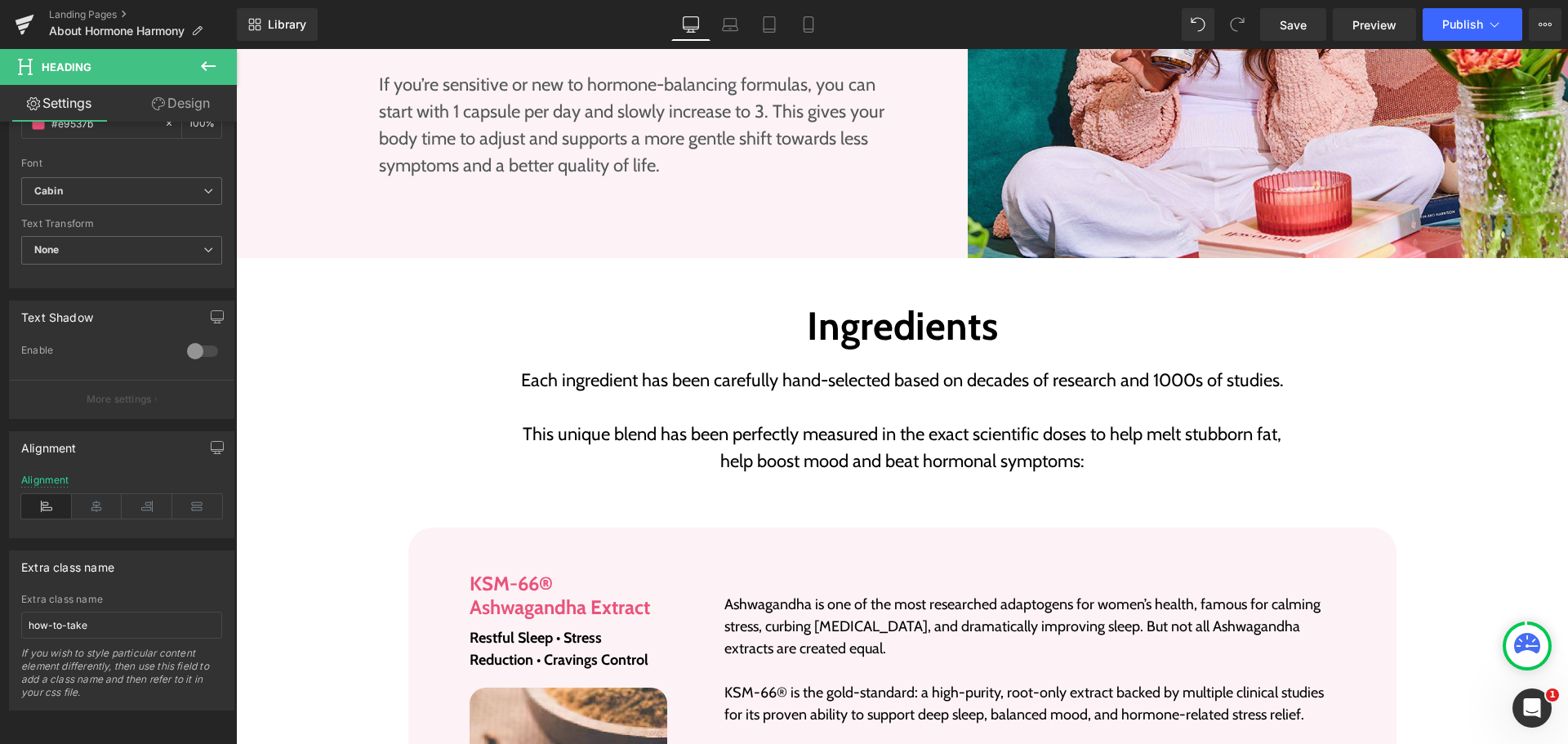
click at [865, 315] on h2 "Ingredients" at bounding box center [902, 326] width 792 height 47
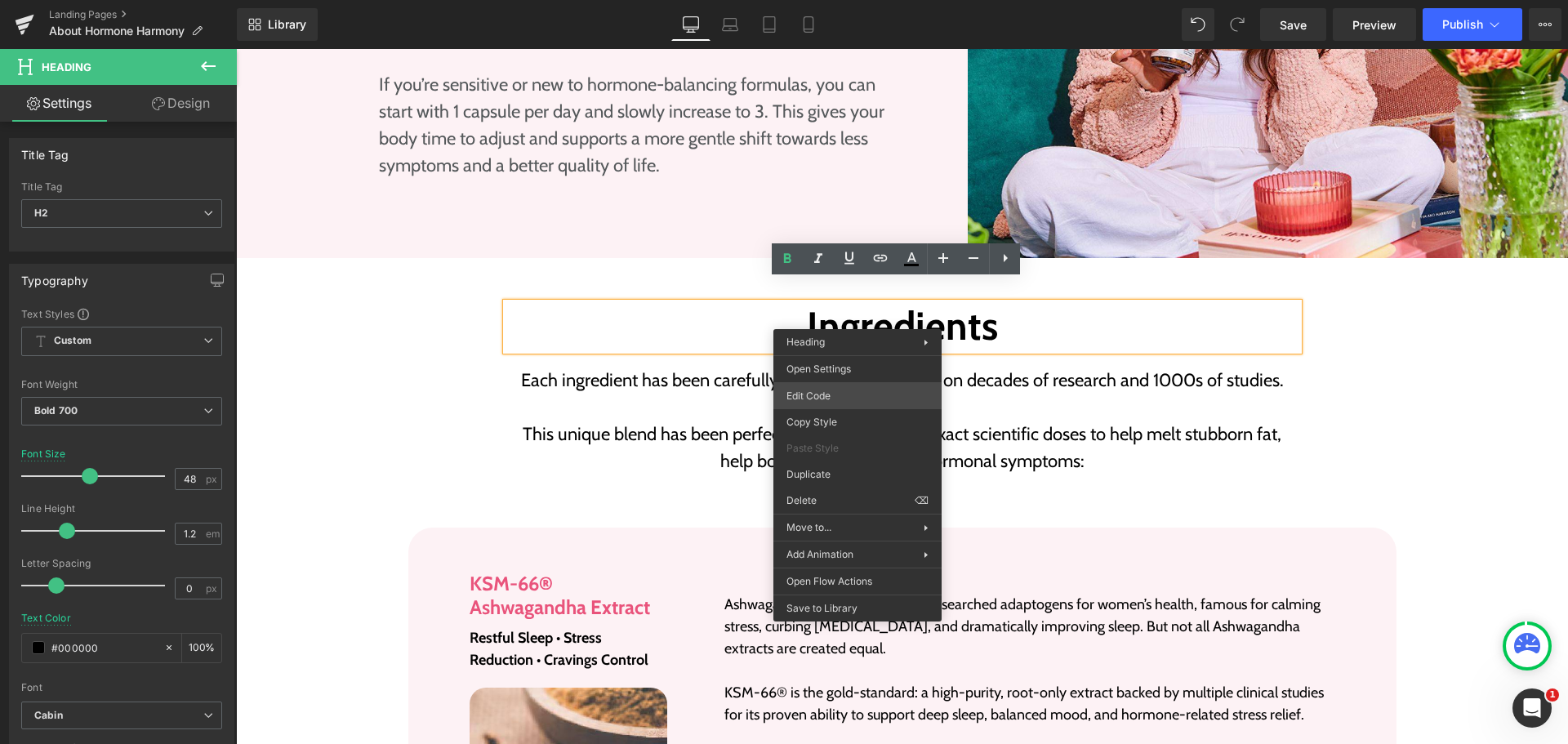
click at [832, 0] on div "Heading You are previewing how the will restyle your page. You can not edit Ele…" at bounding box center [784, 0] width 1568 height 0
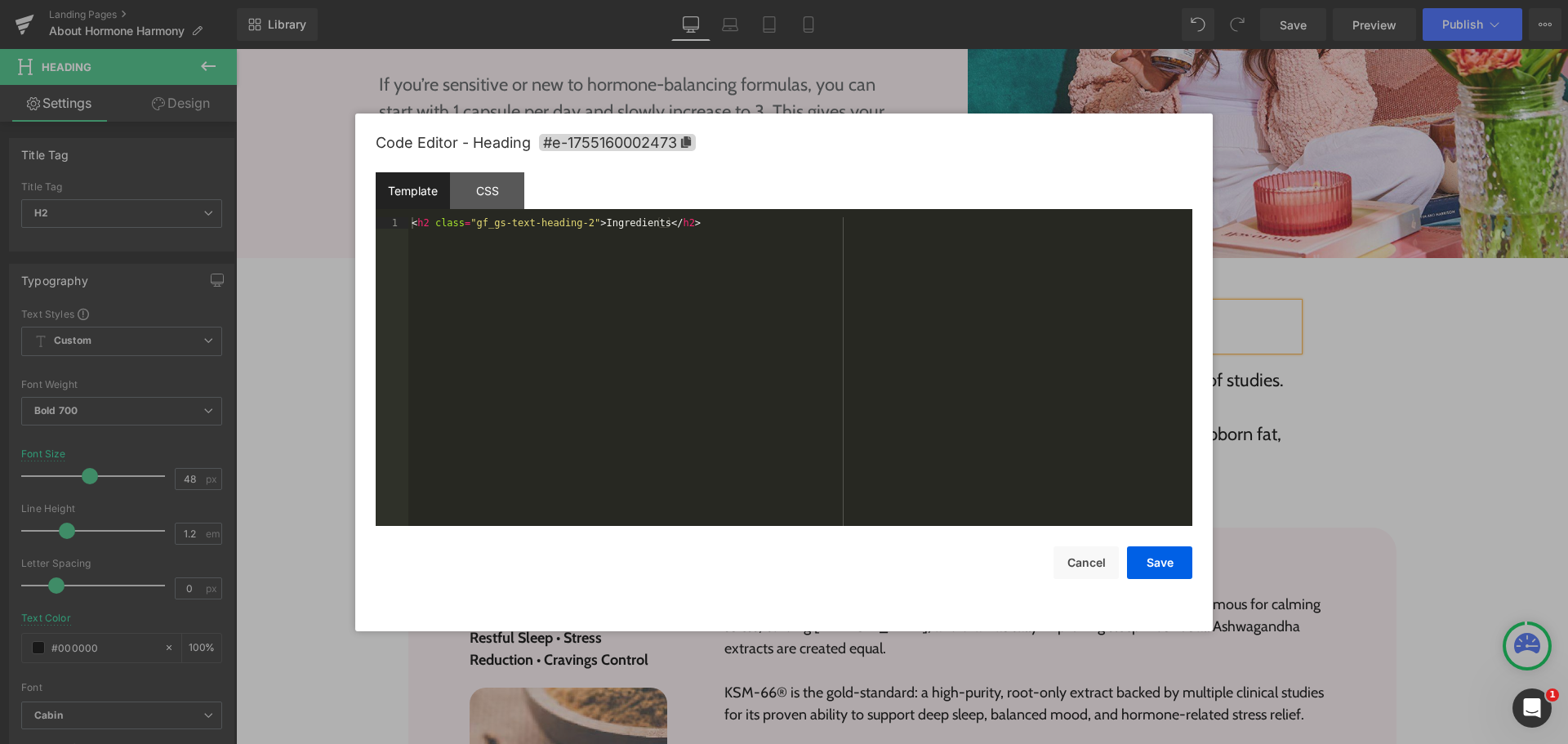
click at [784, 388] on div "< h2 class = "gf_gs-text-heading-2" > Ingredients </ h2 >" at bounding box center [800, 382] width 784 height 331
click at [784, 388] on div "< h2 class = "gf_gs-text-heading-2" > Ingredients </ h2 > ingredients" at bounding box center [800, 382] width 784 height 331
click at [408, 222] on div "< h2 class = "gf_gs-text-heading-2" > Ingredients </ h2 > ingredients" at bounding box center [800, 382] width 784 height 331
click at [478, 318] on div "< div id = "ingredients" > < h2 class = "gf_gs-text-heading-2" > Ingredients </…" at bounding box center [800, 382] width 784 height 331
click at [1161, 551] on button "Save" at bounding box center [1159, 562] width 65 height 33
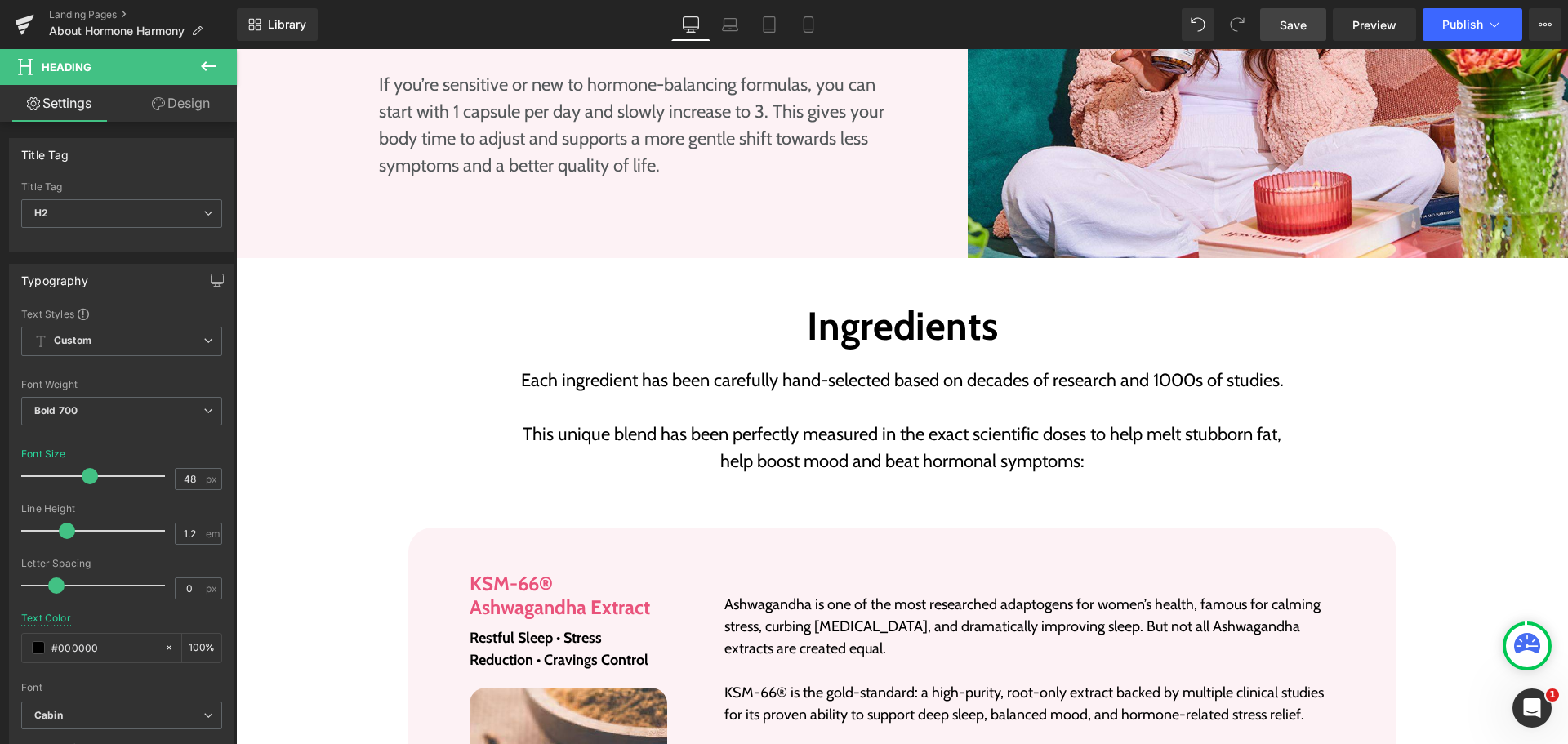
click at [1303, 12] on link "Save" at bounding box center [1293, 24] width 66 height 33
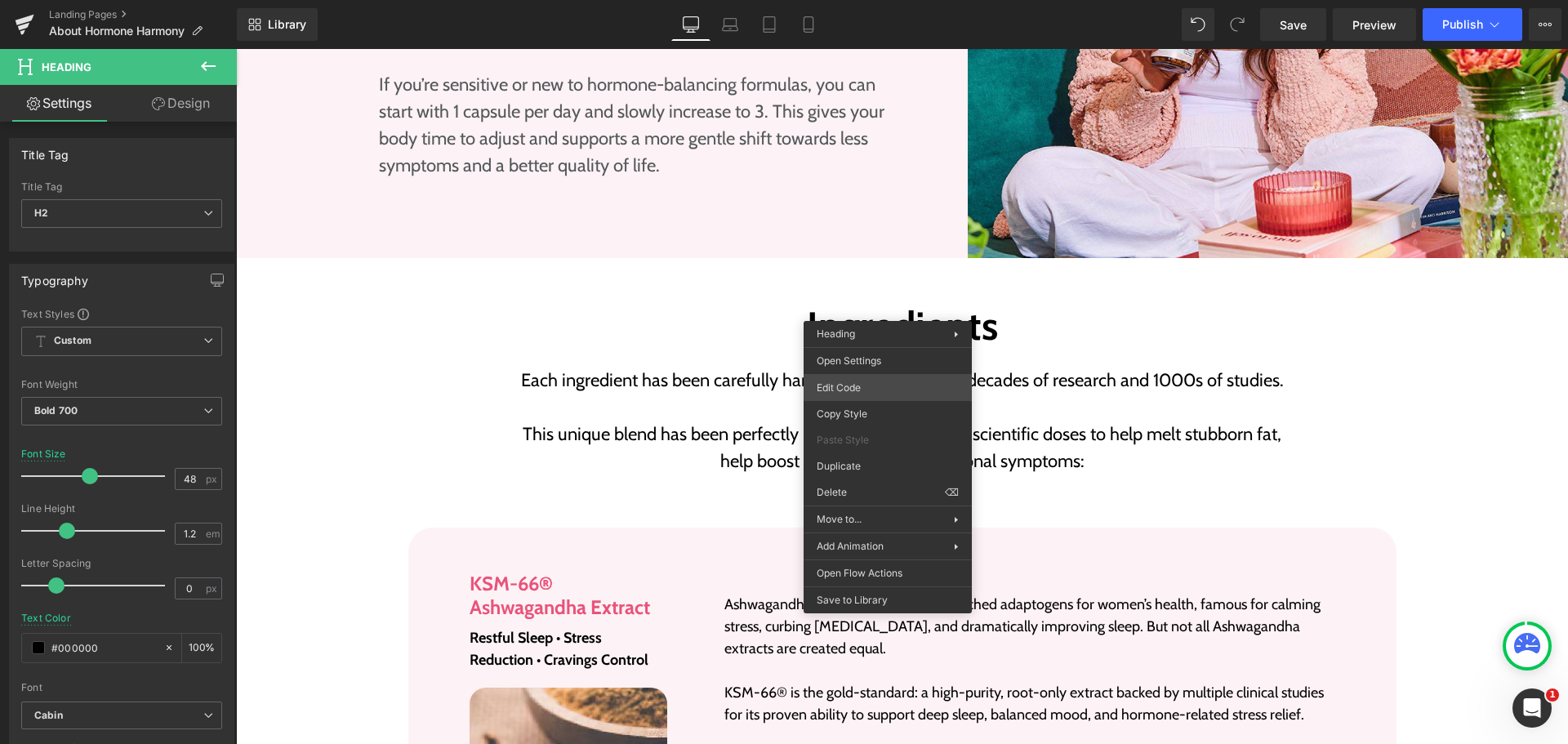
click at [869, 0] on div "Heading You are previewing how the will restyle your page. You can not edit Ele…" at bounding box center [784, 0] width 1568 height 0
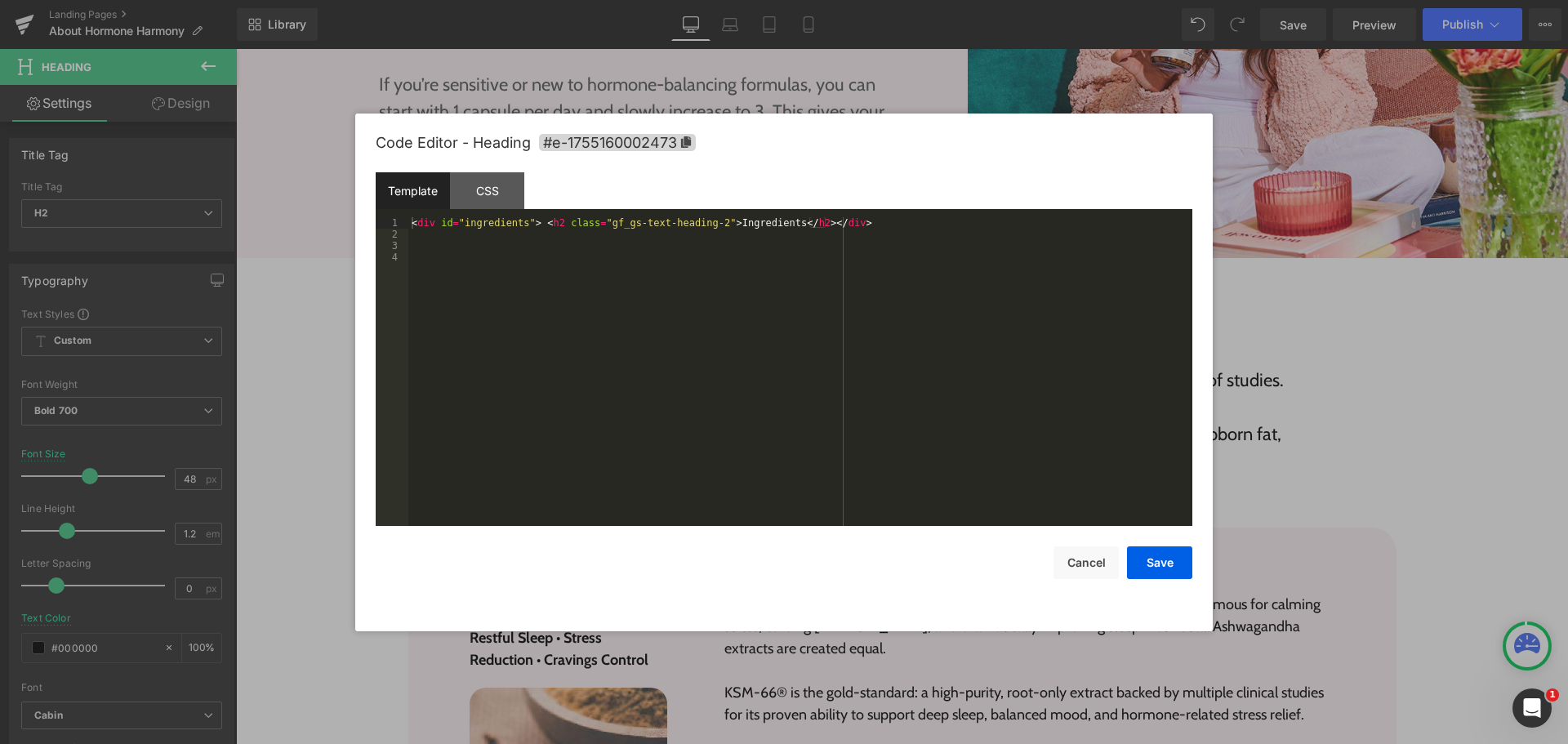
click at [534, 350] on div "< div id = "ingredients" > < h2 class = "gf_gs-text-heading-2" > Ingredients </…" at bounding box center [800, 382] width 784 height 331
click at [478, 231] on div "< div id = "ingredients" > < h2 class = "gf_gs-text-heading-2" > Ingredients </…" at bounding box center [800, 382] width 784 height 331
click at [491, 218] on div "< div id = "ingredients" > < h2 class = "gf_gs-text-heading-2" > Ingredients </…" at bounding box center [800, 382] width 784 height 331
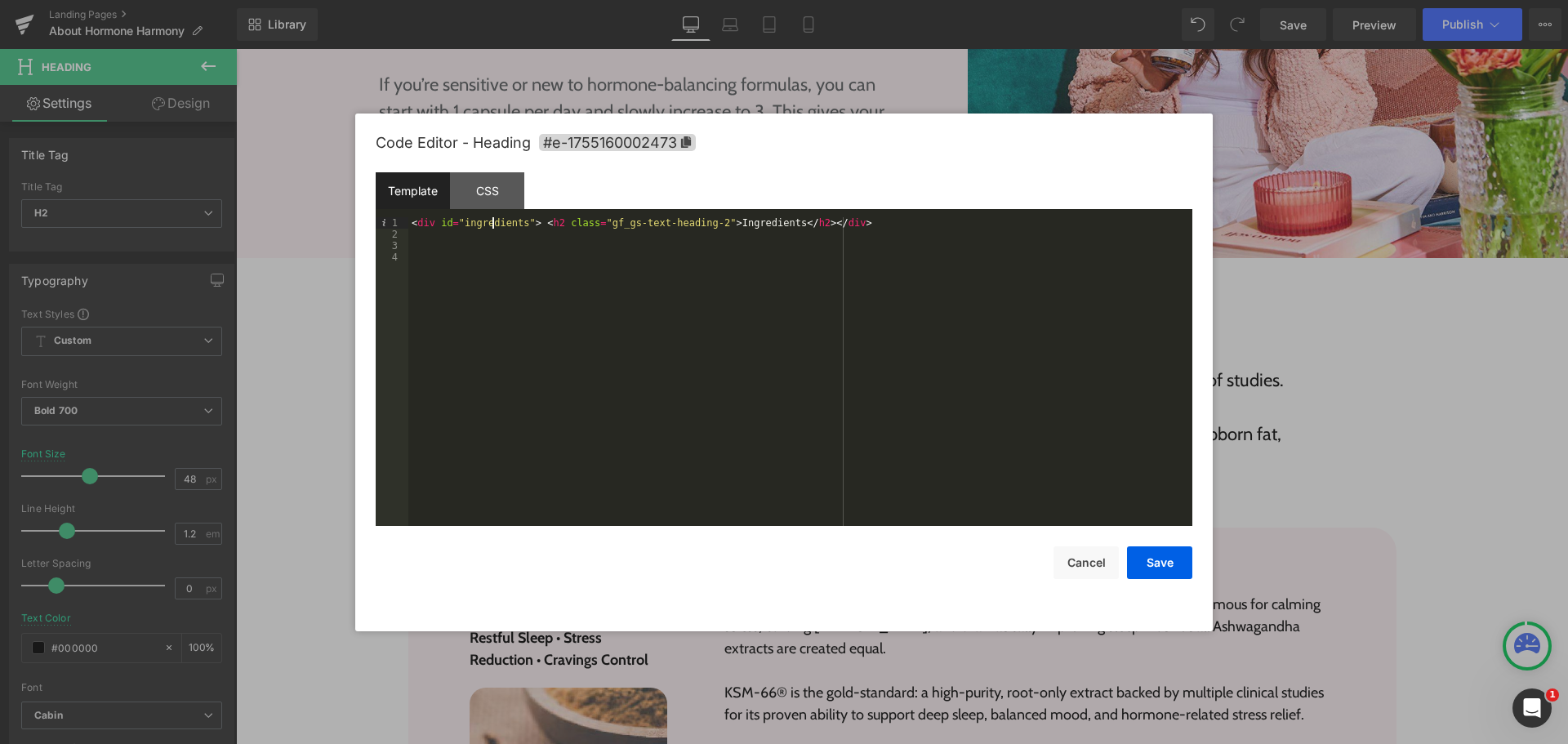
click at [496, 223] on div "< div id = "ingredients" > < h2 class = "gf_gs-text-heading-2" > Ingredients </…" at bounding box center [800, 382] width 784 height 331
click at [538, 283] on div "< div id = "ingredients" > < h2 class = "gf_gs-text-heading-2" > Ingredients </…" at bounding box center [800, 382] width 784 height 331
click at [439, 219] on div "< div id = "ingredients" > < h2 class = "gf_gs-text-heading-2" > Ingredients </…" at bounding box center [800, 382] width 784 height 331
click at [523, 223] on div "< div id = "ingredients" > < h2 class = "gf_gs-text-heading-2" > Ingredients </…" at bounding box center [800, 382] width 784 height 331
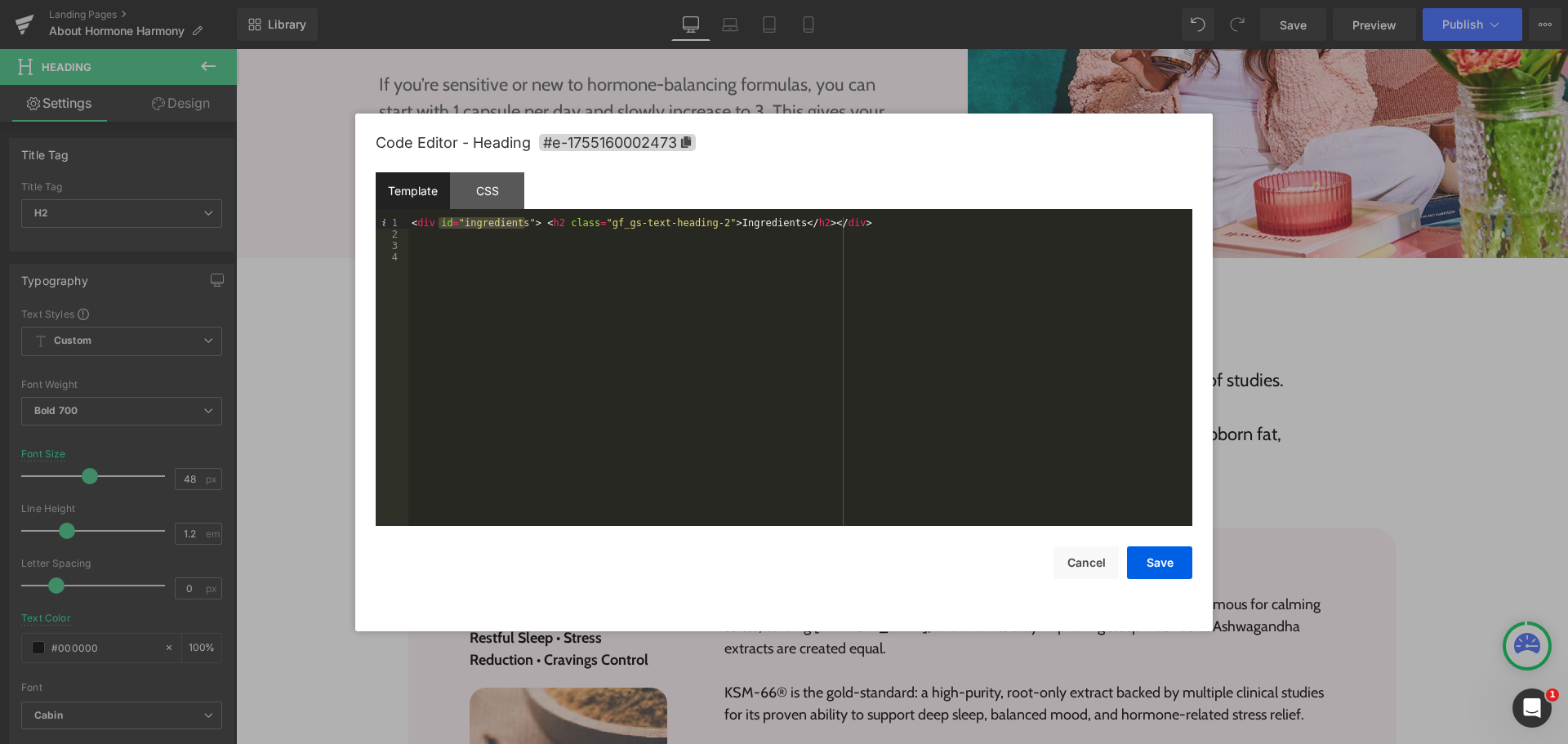
click at [549, 297] on div "< div id = "ingredients" > < h2 class = "gf_gs-text-heading-2" > Ingredients </…" at bounding box center [800, 382] width 784 height 331
click at [708, 222] on div "< div id = "ingredients" > < h2 class = "gf_gs-text-heading-2" > Ingredients </…" at bounding box center [800, 382] width 784 height 331
click at [858, 309] on div "< div id = "ingredients" > < h2 class = "gf_gs-text-heading-2" id = "ingredient…" at bounding box center [800, 382] width 784 height 331
click at [1162, 554] on button "Save" at bounding box center [1159, 562] width 65 height 33
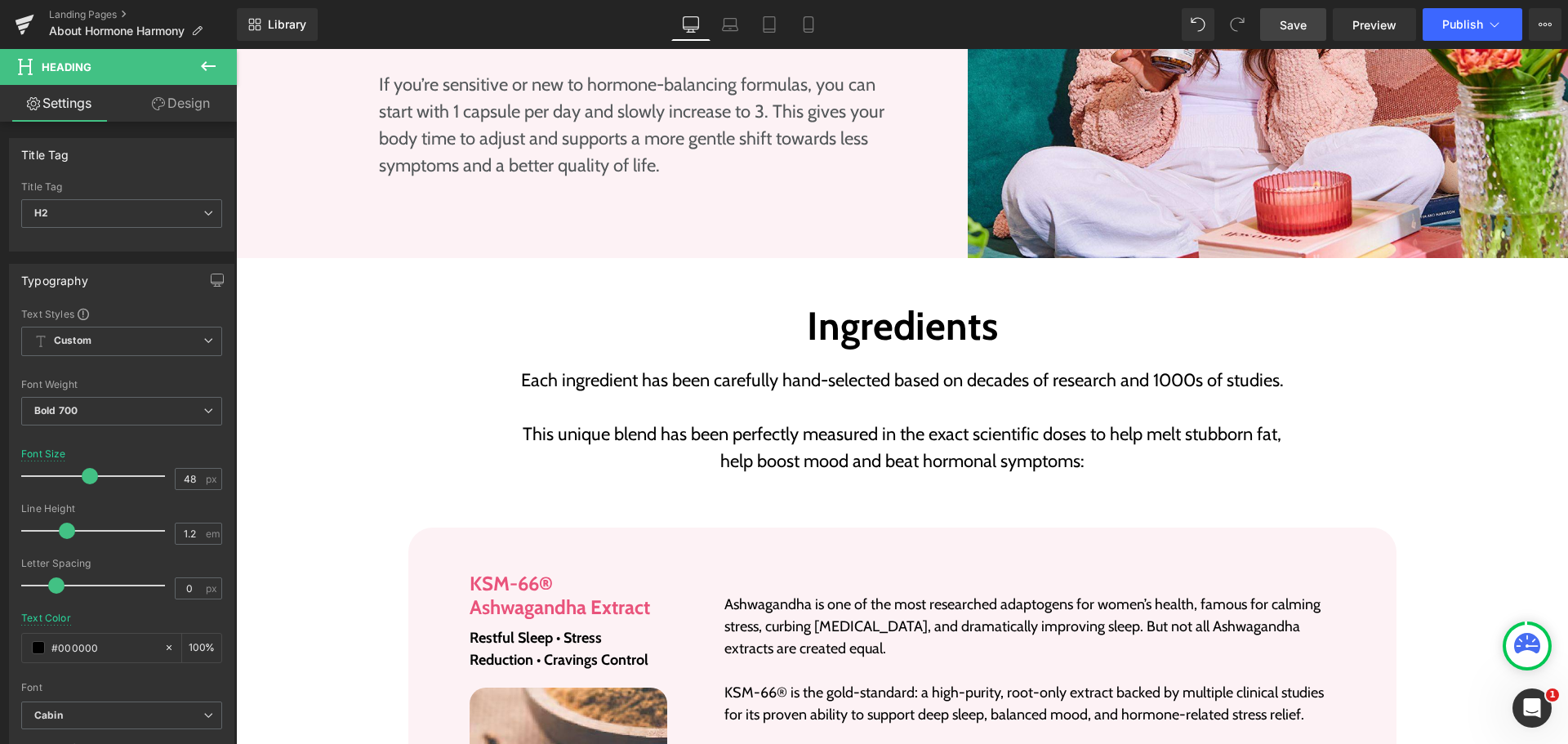
click at [1308, 14] on link "Save" at bounding box center [1293, 24] width 66 height 33
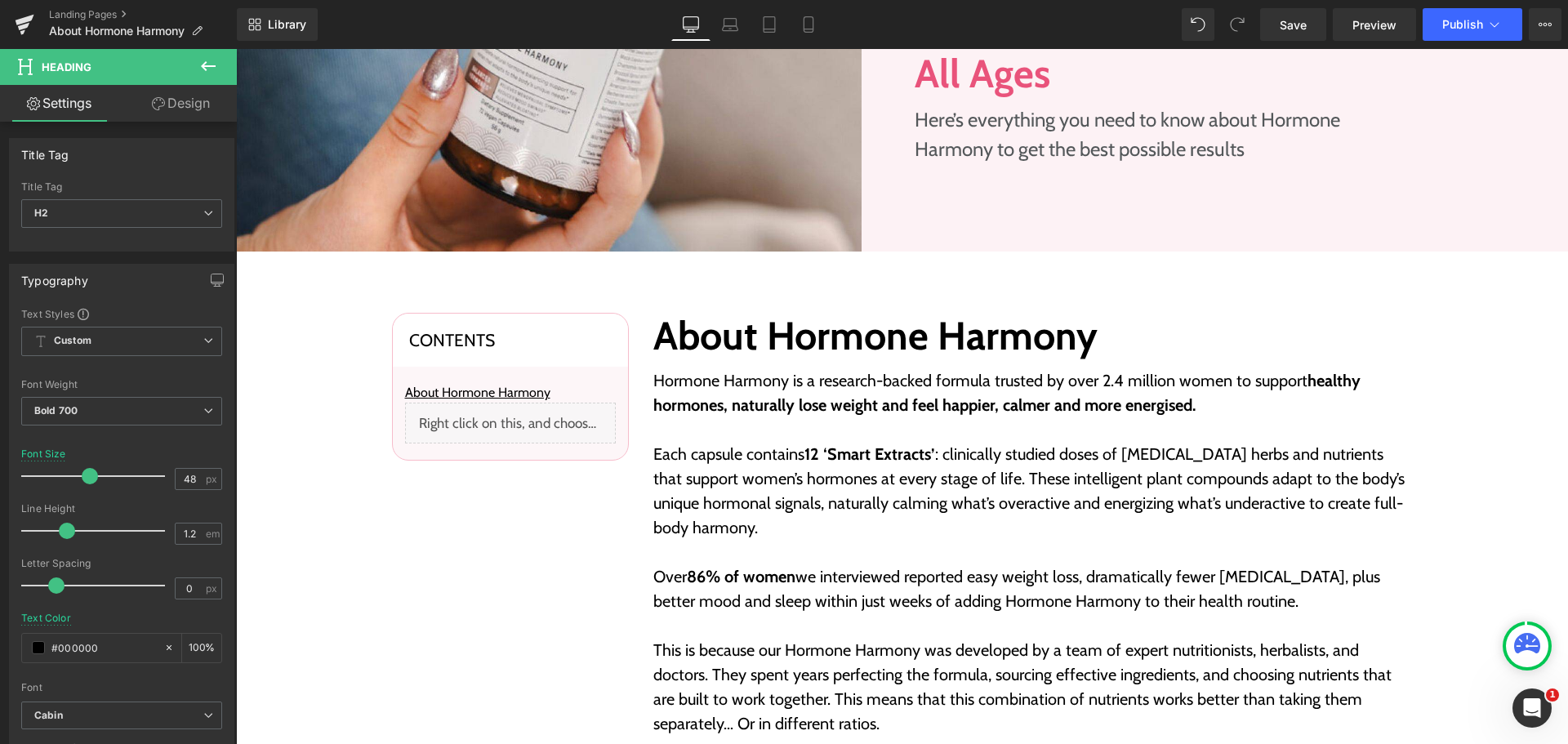
scroll to position [408, 0]
click at [501, 423] on div "Liquid" at bounding box center [510, 422] width 211 height 41
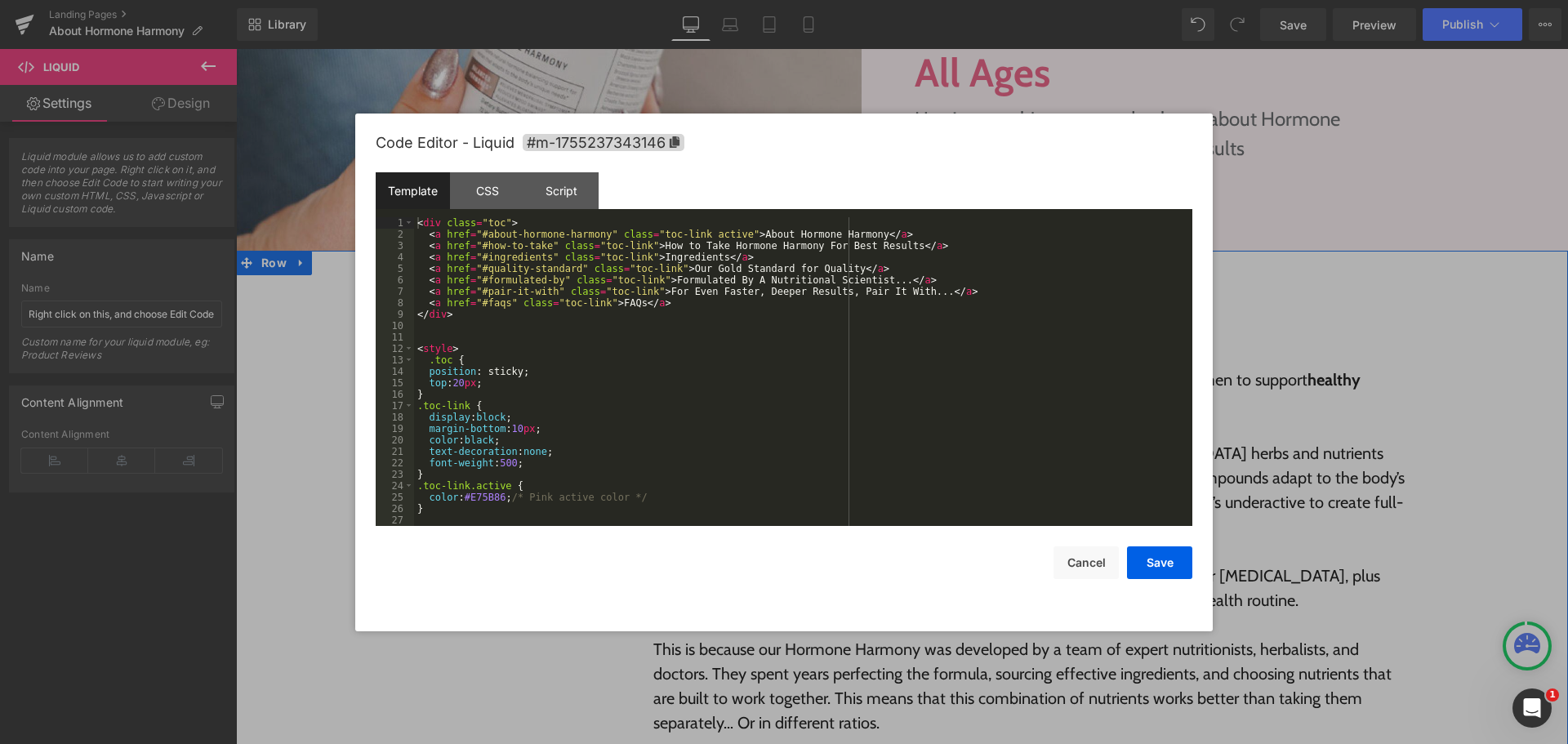
click at [521, 414] on div "Liquid" at bounding box center [510, 422] width 211 height 41
click at [697, 386] on div "< div class = "toc" > < a href = "#about-hormone-harmony" class = "toc-link act…" at bounding box center [800, 382] width 772 height 331
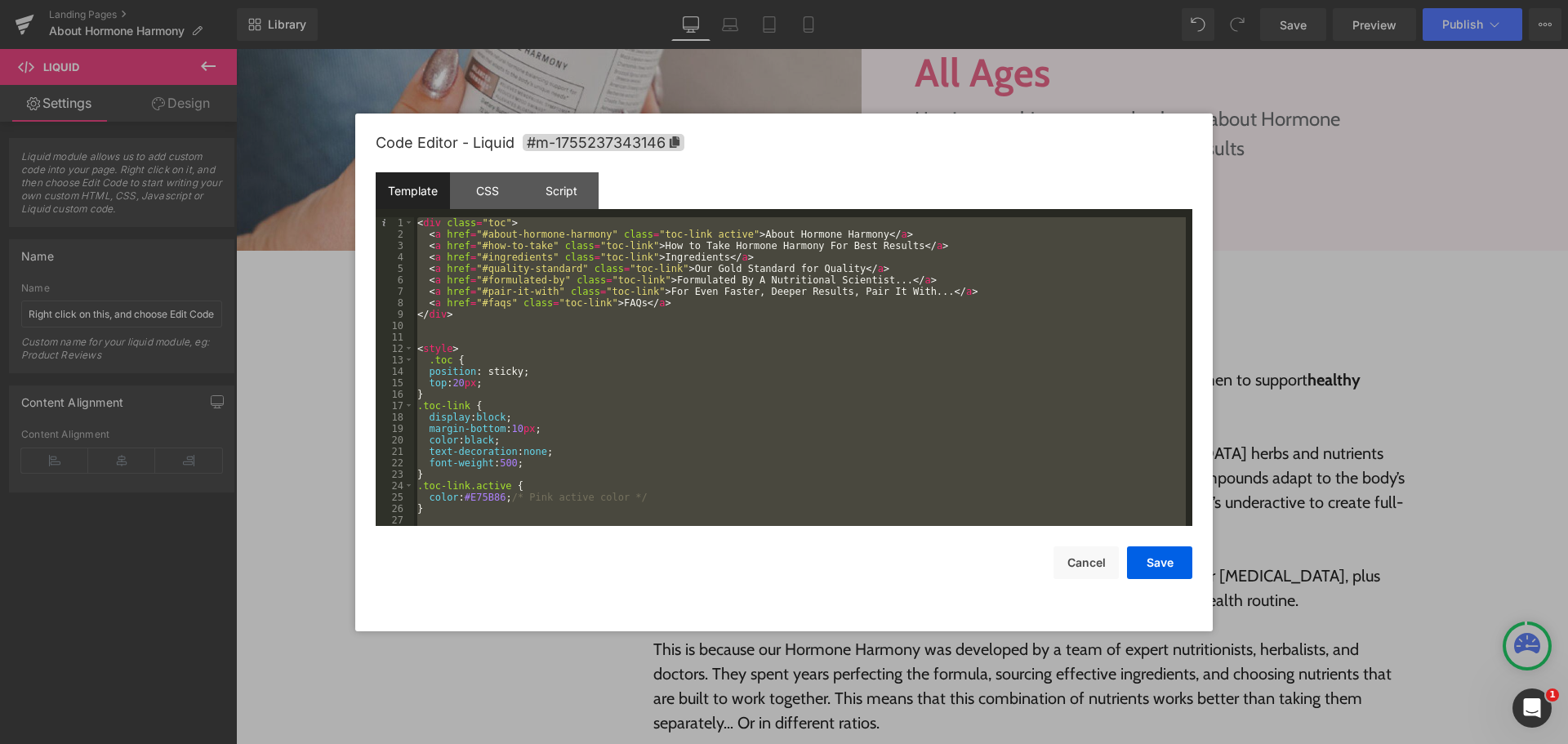
scroll to position [297, 0]
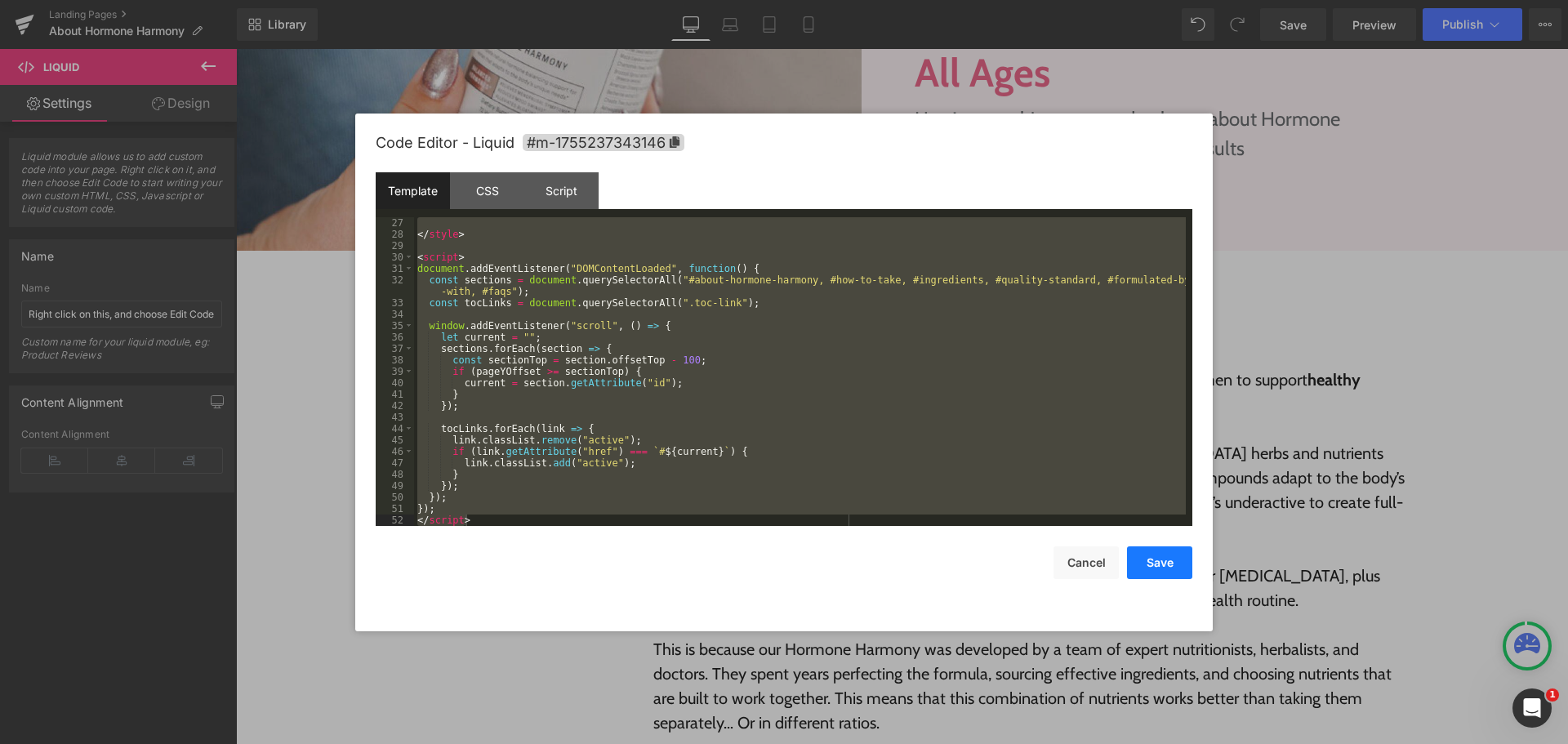
click at [1153, 567] on button "Save" at bounding box center [1159, 562] width 65 height 33
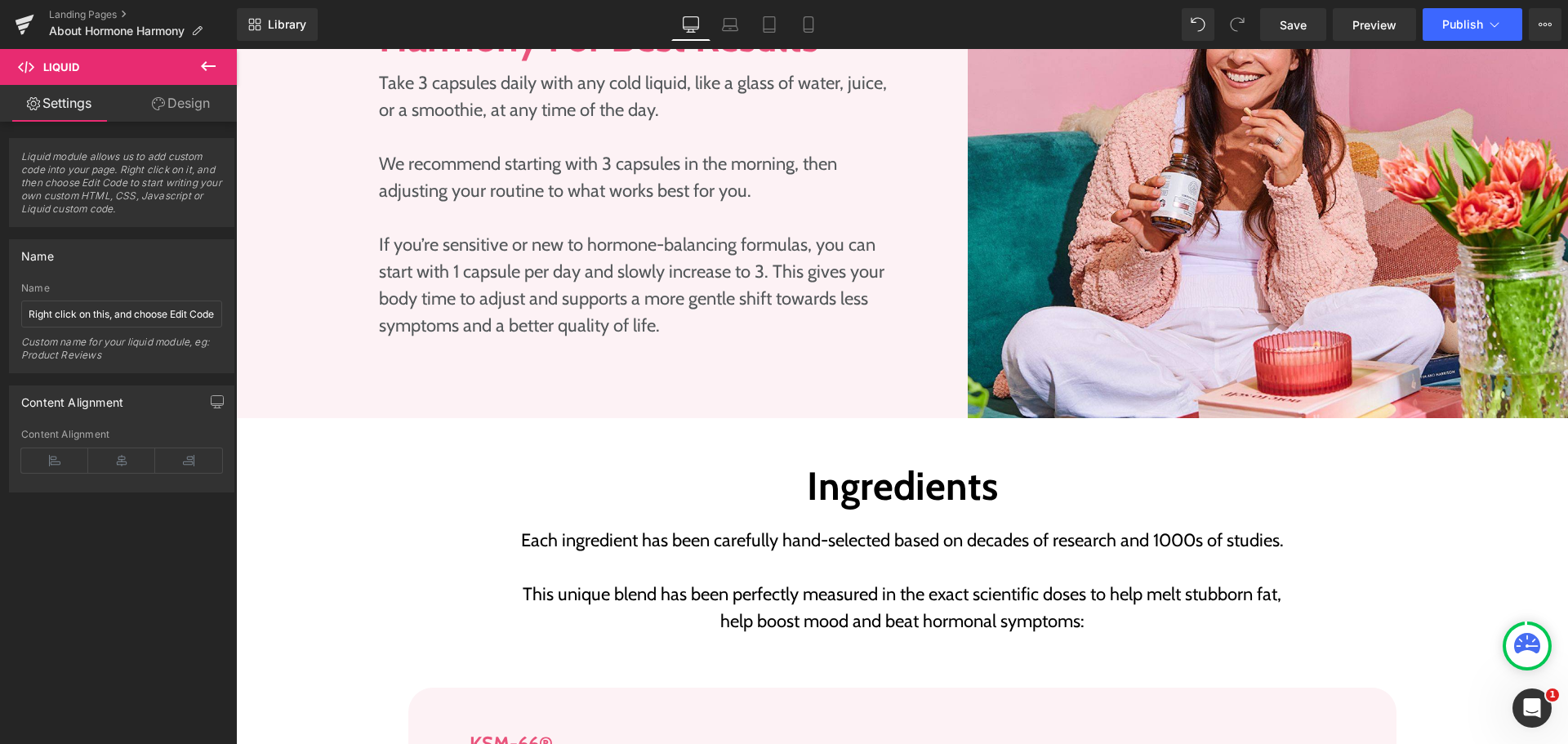
scroll to position [2530, 0]
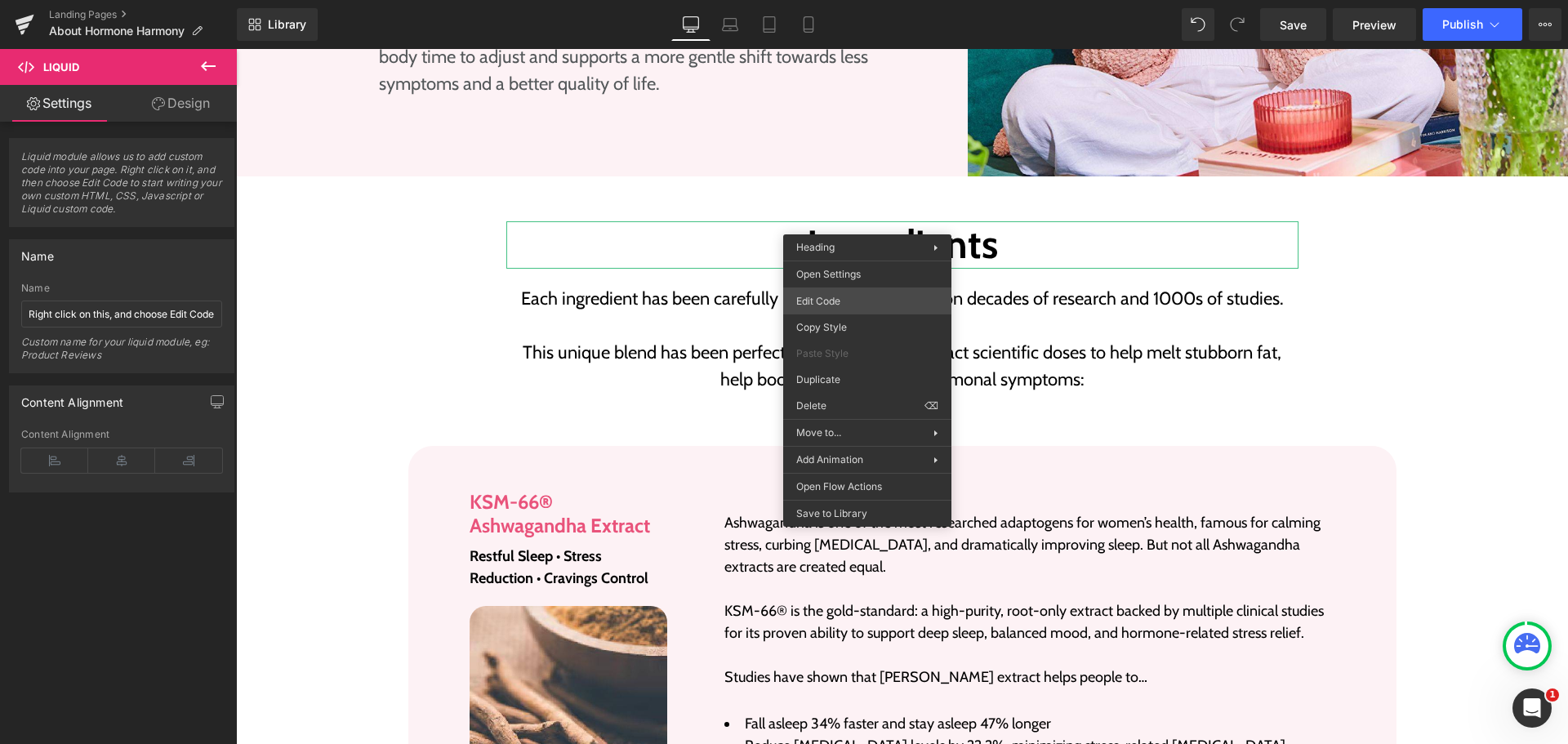
click at [850, 0] on div "Heading You are previewing how the will restyle your page. You can not edit Ele…" at bounding box center [784, 0] width 1568 height 0
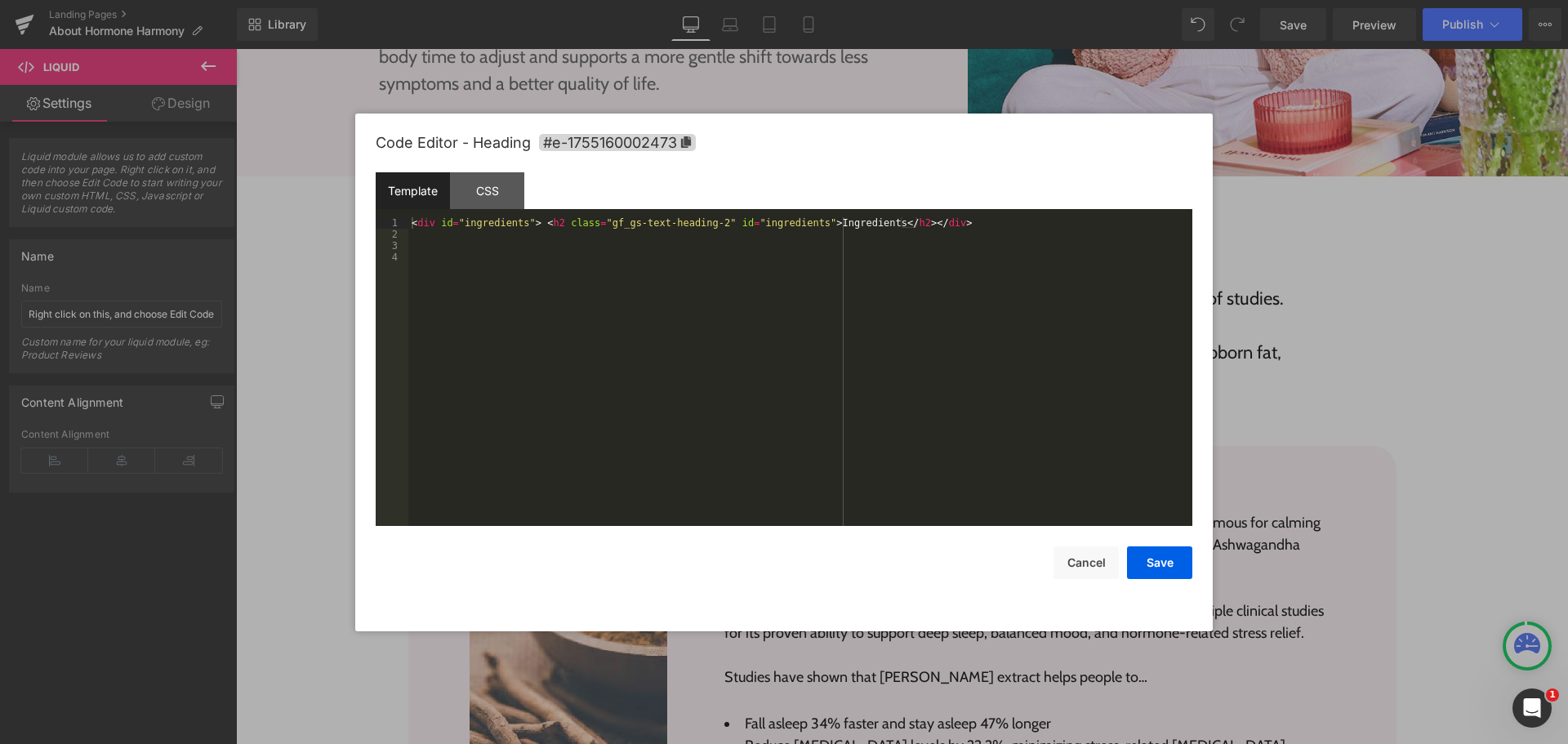
click at [843, 318] on div "< div id = "ingredients" > < h2 class = "gf_gs-text-heading-2" id = "ingredient…" at bounding box center [800, 382] width 784 height 331
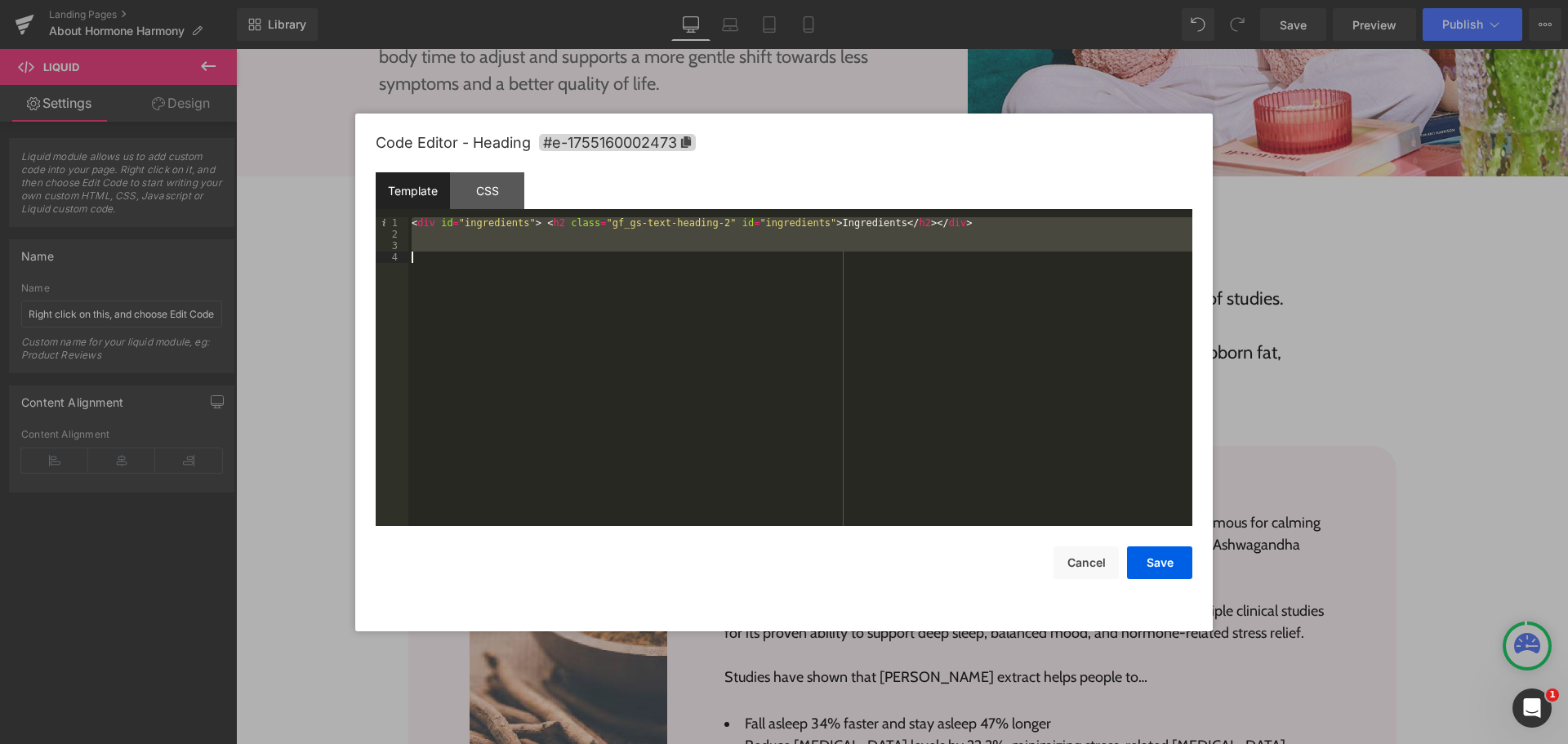
click at [840, 318] on div "< div id = "ingredients" > < h2 class = "gf_gs-text-heading-2" id = "ingredient…" at bounding box center [800, 371] width 784 height 308
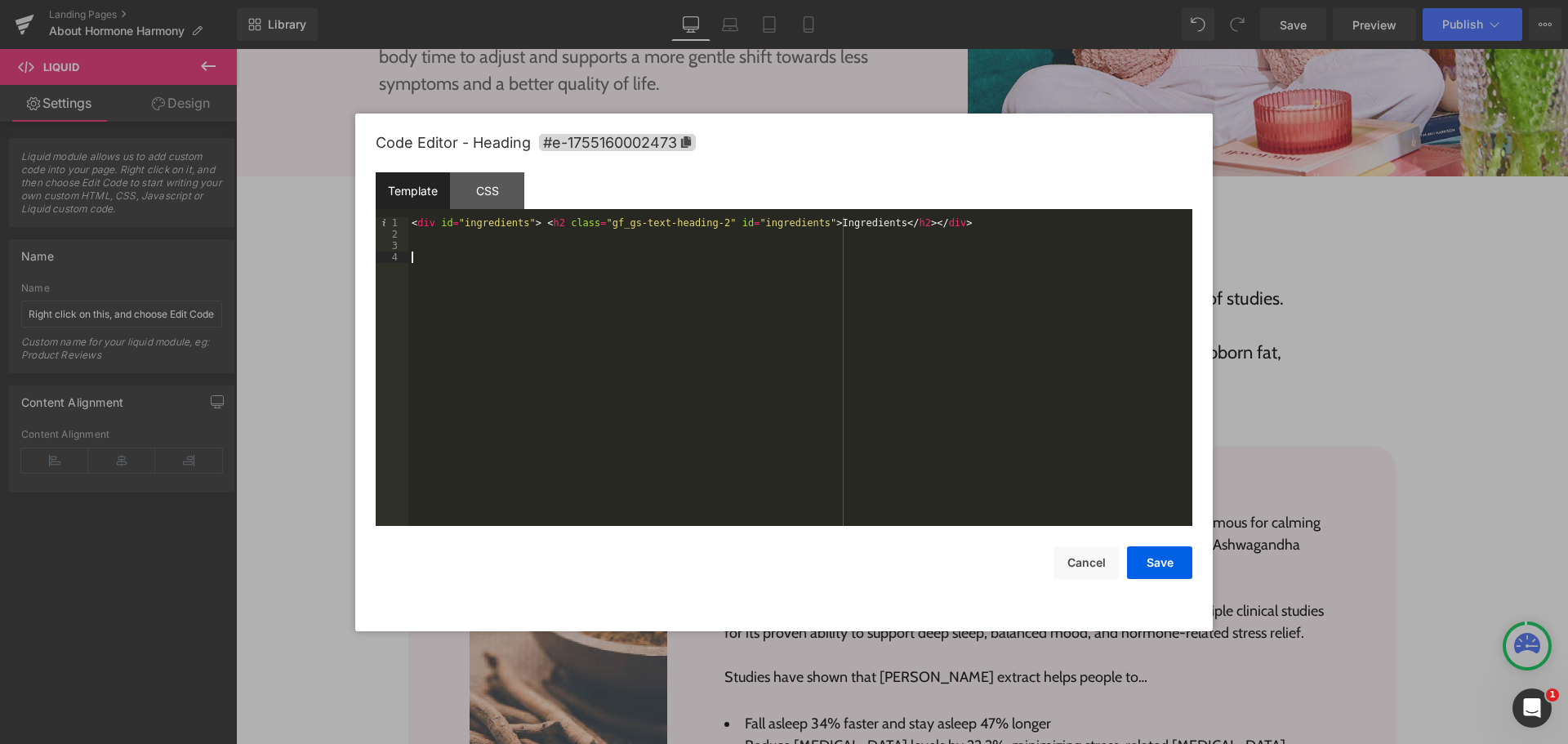
click at [890, 365] on div "< div id = "ingredients" > < h2 class = "gf_gs-text-heading-2" id = "ingredient…" at bounding box center [800, 382] width 784 height 331
click at [841, 308] on div "< div id = "ingredients" > < h2 class = "gf_gs-text-heading-2" id = "ingredient…" at bounding box center [800, 382] width 784 height 331
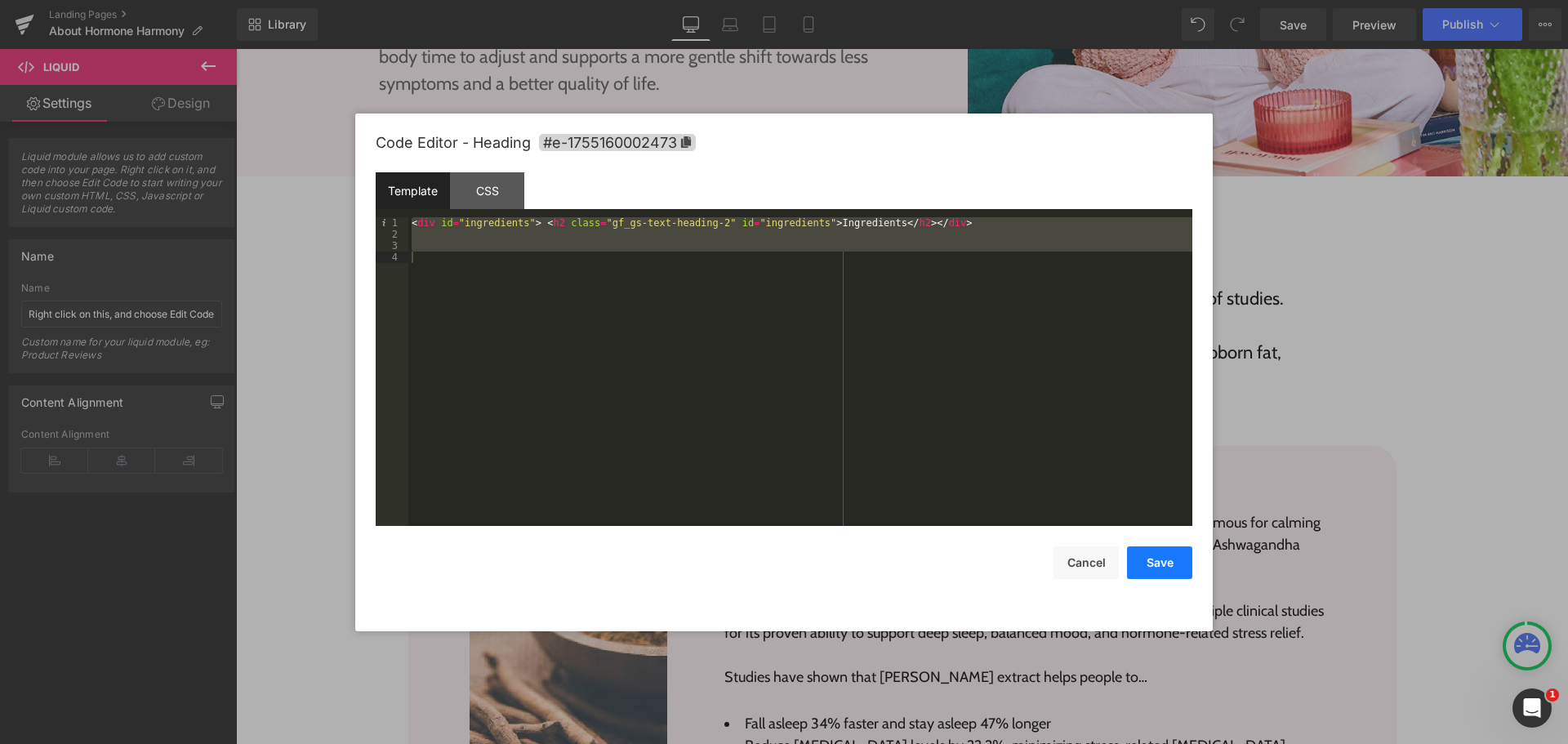
click at [1178, 555] on button "Save" at bounding box center [1159, 562] width 65 height 33
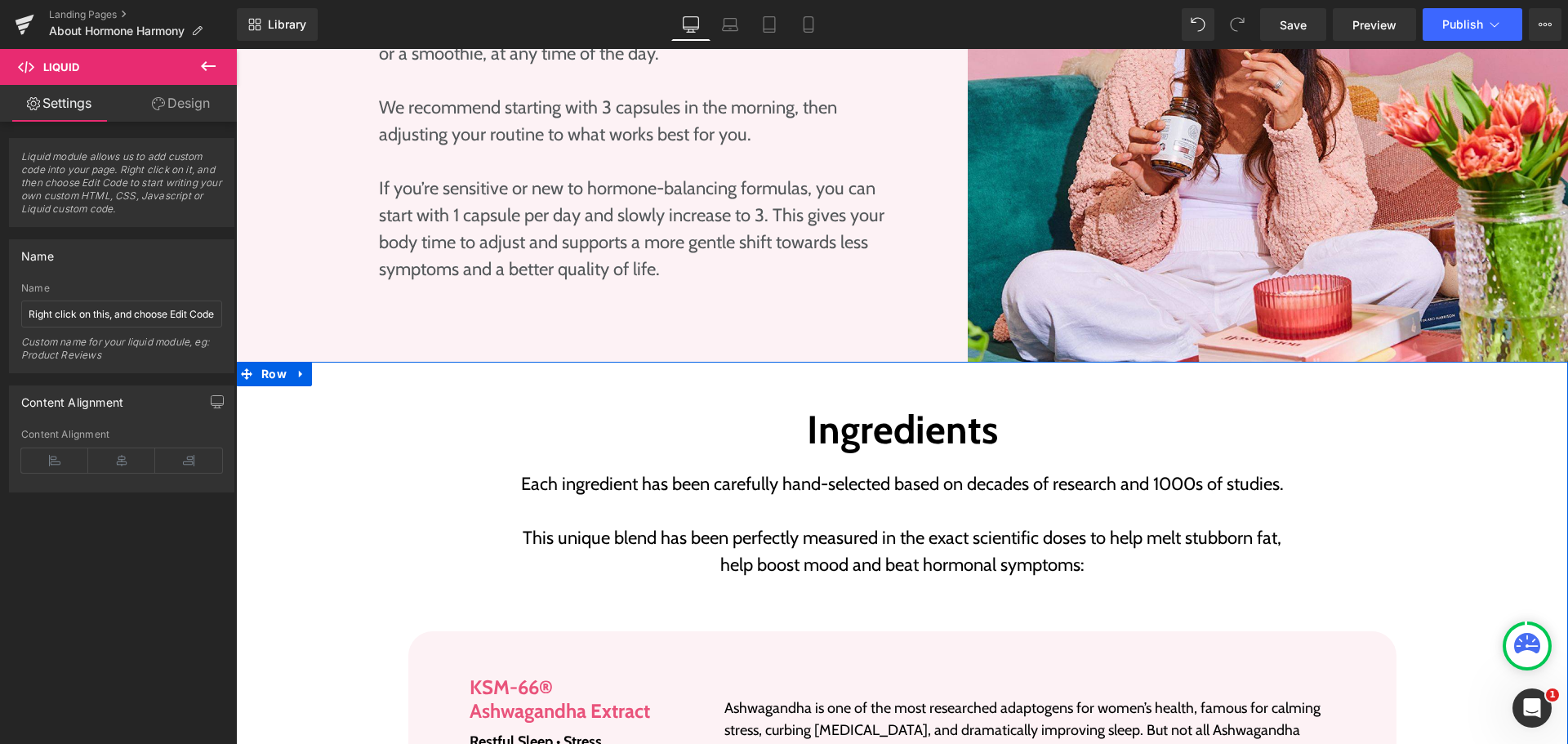
scroll to position [2204, 0]
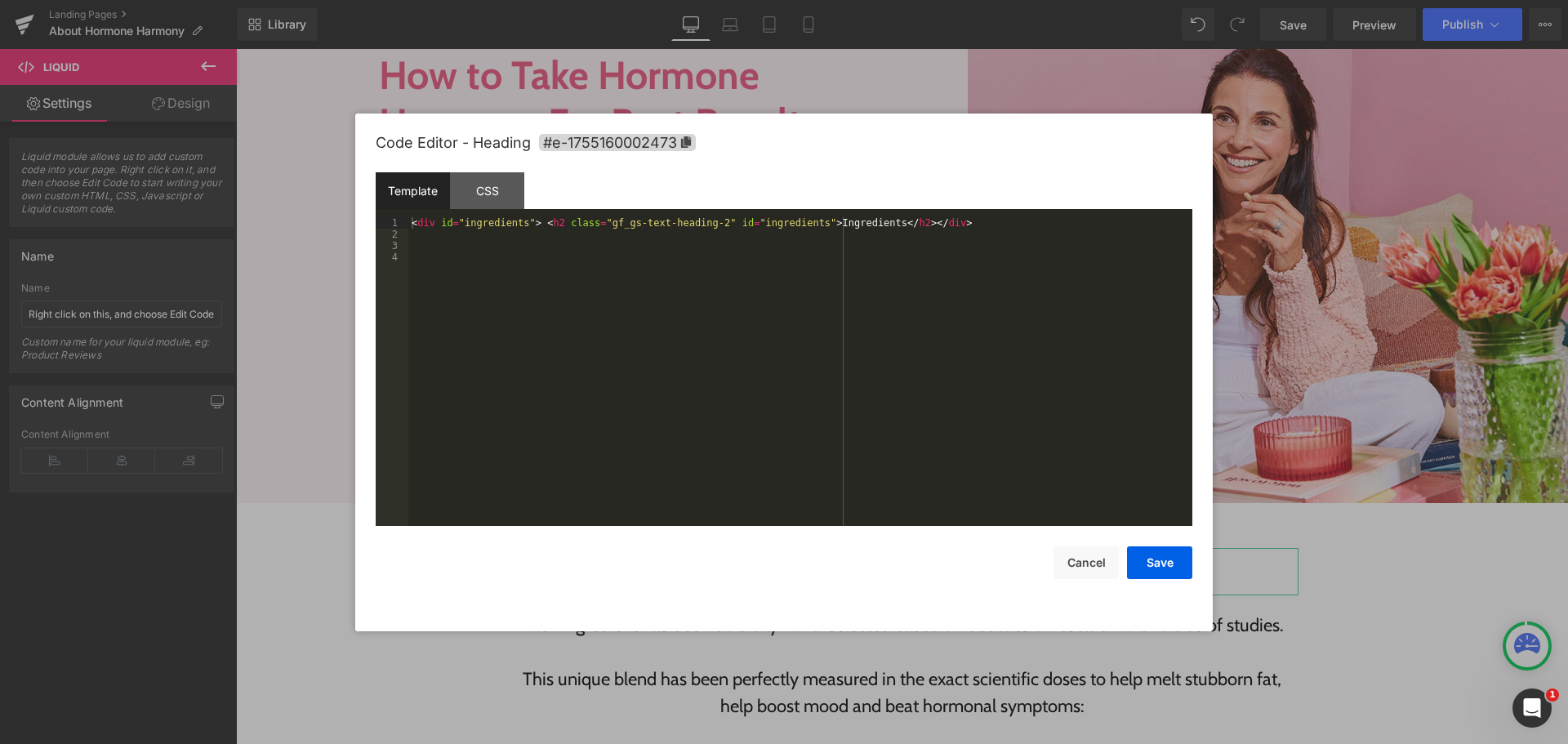
click at [888, 0] on div "Heading You are previewing how the will restyle your page. You can not edit Ele…" at bounding box center [784, 0] width 1568 height 0
click at [795, 486] on div "< div id = "ingredients" > < h2 class = "gf_gs-text-heading-2" id = "ingredient…" at bounding box center [800, 382] width 784 height 331
click at [851, 460] on div "< div id = "ingredients" > < h2 class = "gf_gs-text-heading-2" > Ingredients </…" at bounding box center [800, 382] width 784 height 331
click at [1163, 567] on button "Save" at bounding box center [1159, 562] width 65 height 33
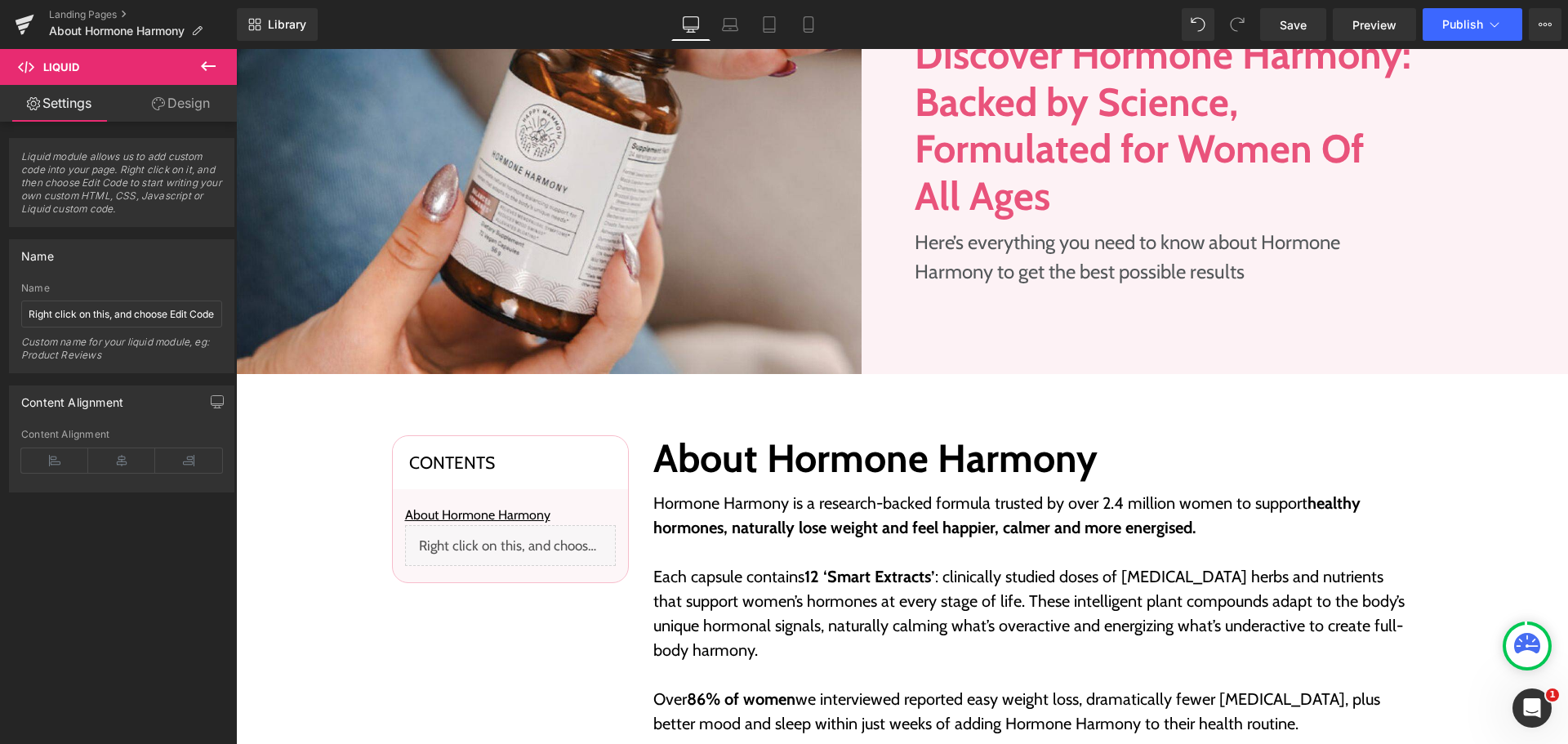
scroll to position [408, 0]
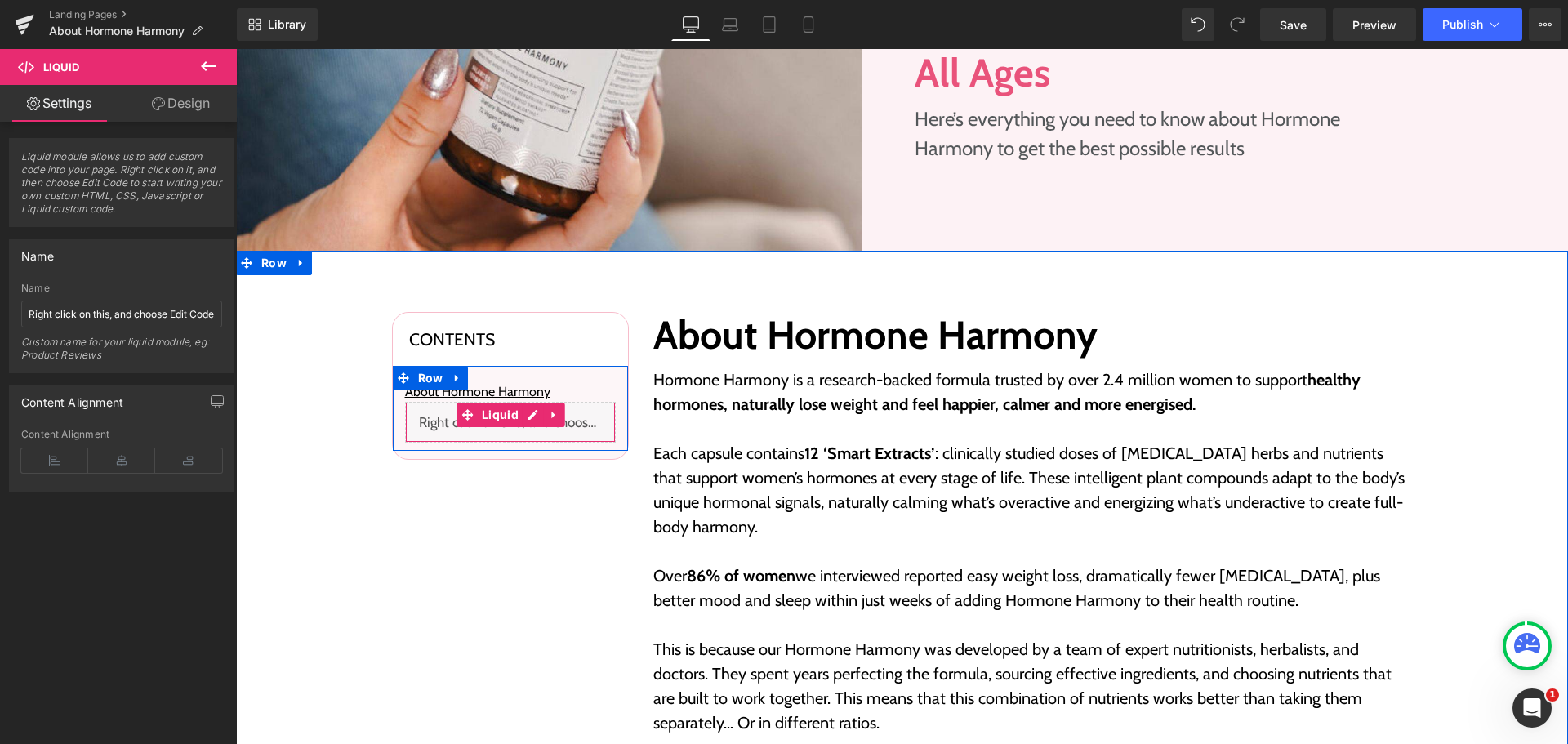
click at [522, 418] on div "Liquid" at bounding box center [510, 422] width 211 height 41
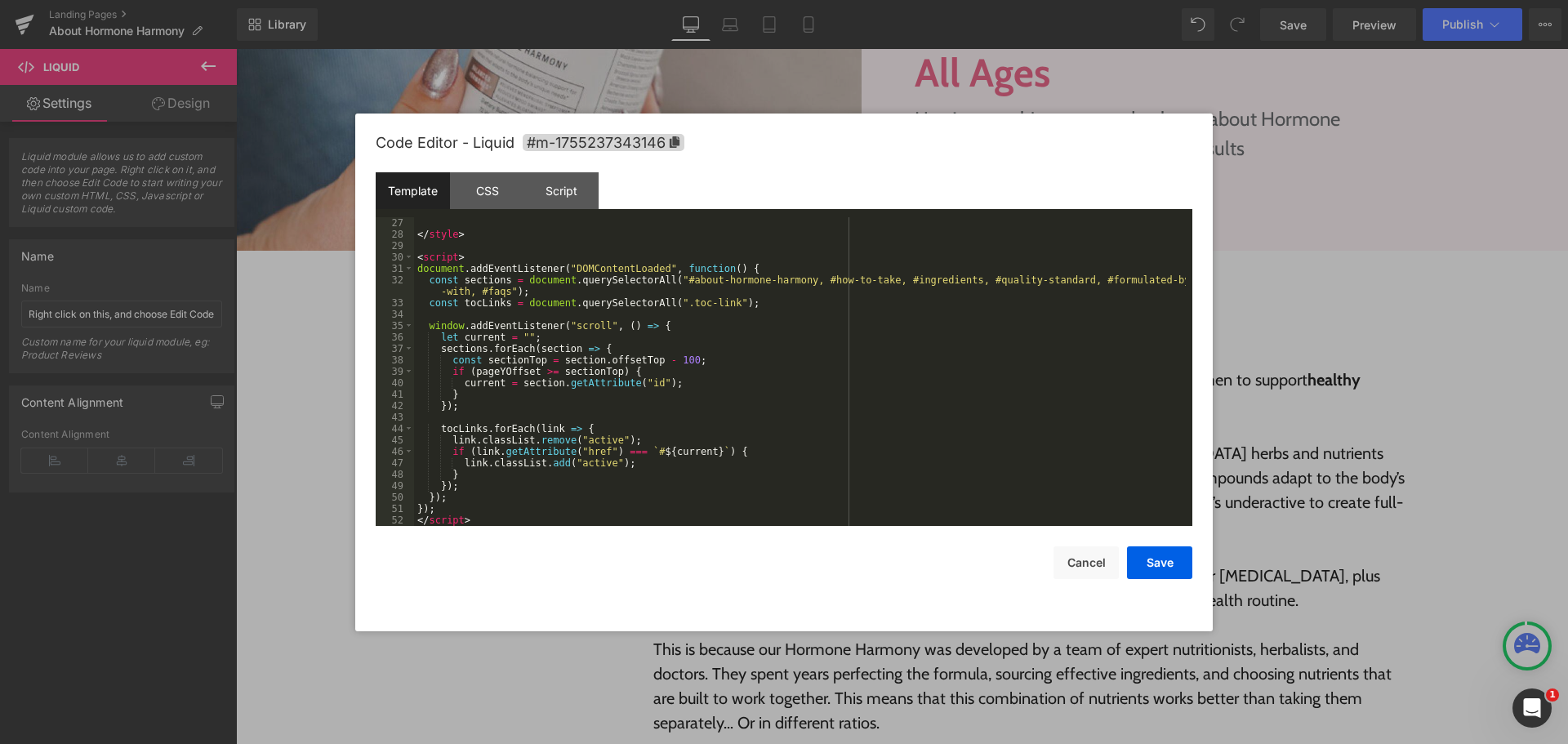
scroll to position [297, 0]
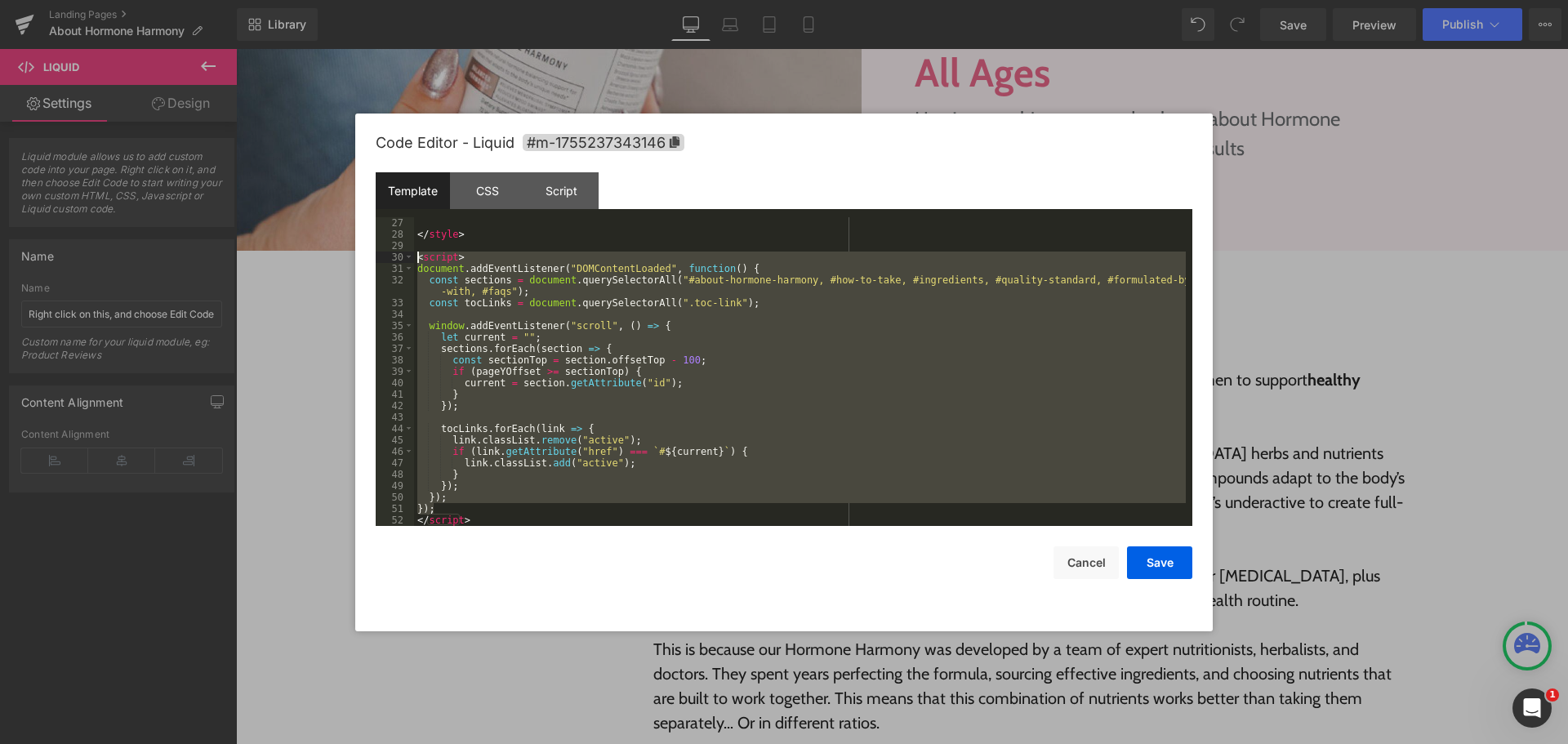
drag, startPoint x: 490, startPoint y: 514, endPoint x: 402, endPoint y: 258, distance: 270.7
click at [402, 258] on pre "27 28 29 30 31 32 33 34 35 36 37 38 39 40 41 42 43 44 45 46 47 48 49 50 51 52 <…" at bounding box center [784, 371] width 817 height 308
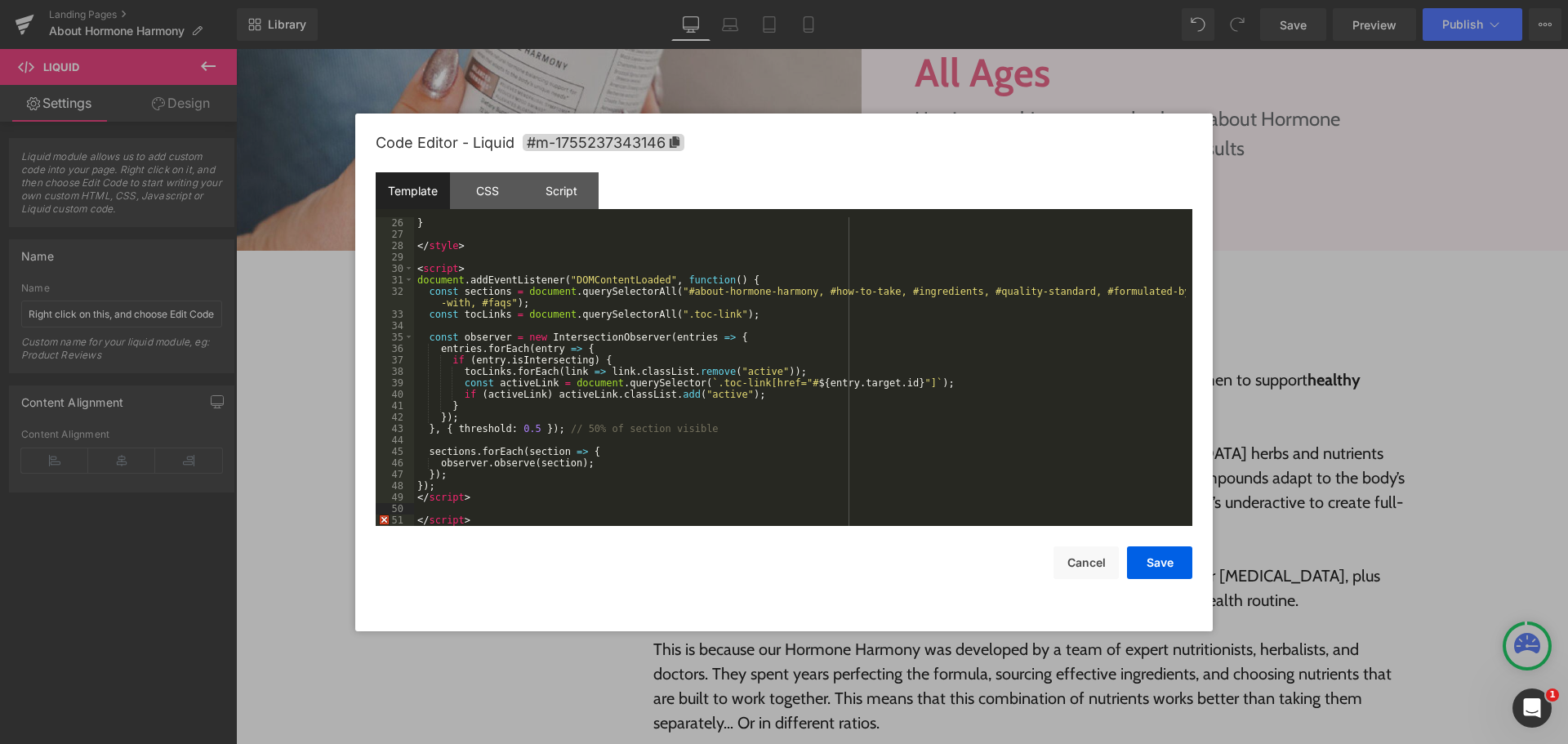
click at [698, 510] on div "} </ style > < script > document . addEventListener ( "DOMContentLoaded" , func…" at bounding box center [800, 382] width 772 height 331
drag, startPoint x: 494, startPoint y: 522, endPoint x: 390, endPoint y: 522, distance: 104.0
click at [390, 522] on pre "26 27 28 29 30 31 32 33 34 35 36 37 38 39 40 41 42 43 44 45 46 47 48 49 50 51 }…" at bounding box center [784, 371] width 817 height 308
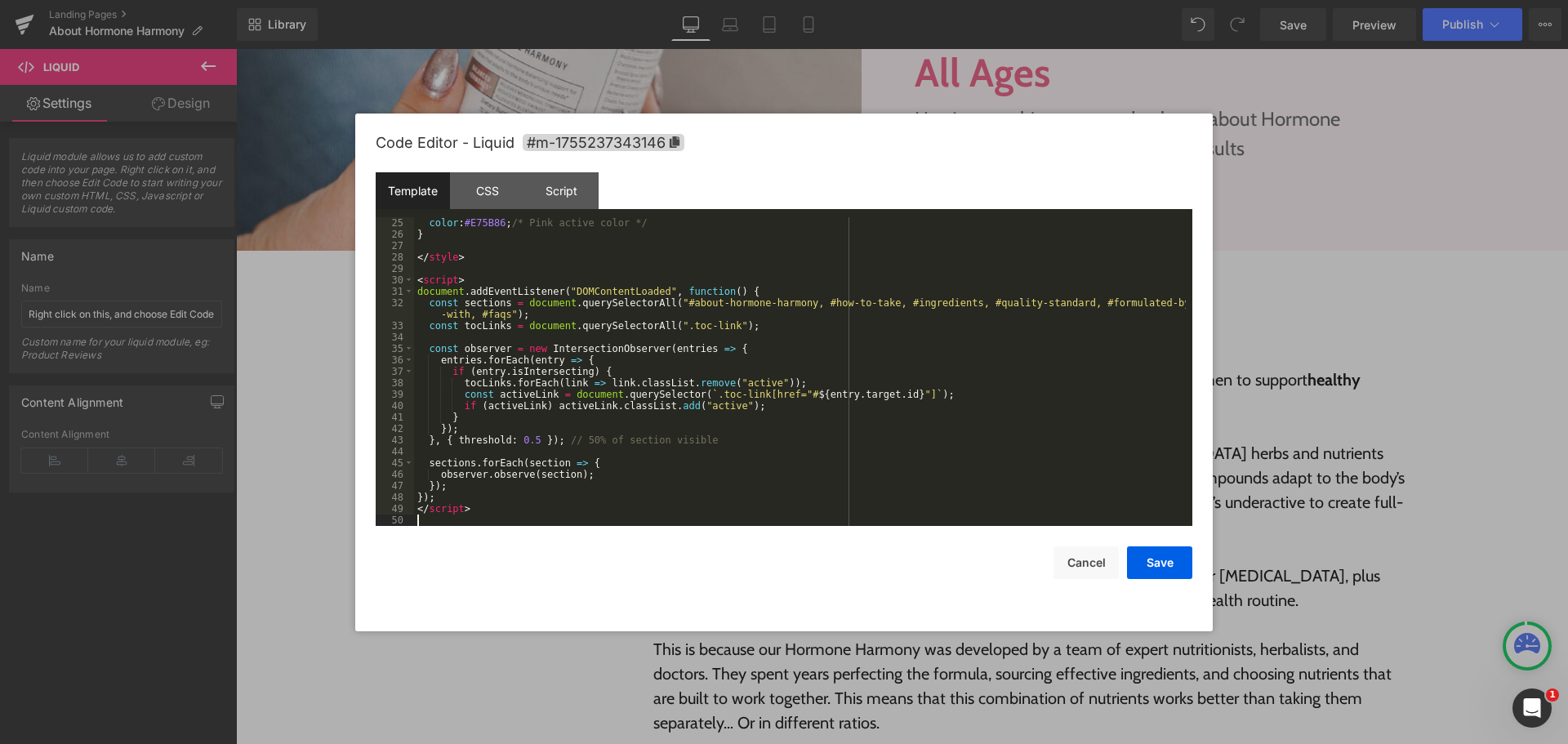
scroll to position [263, 0]
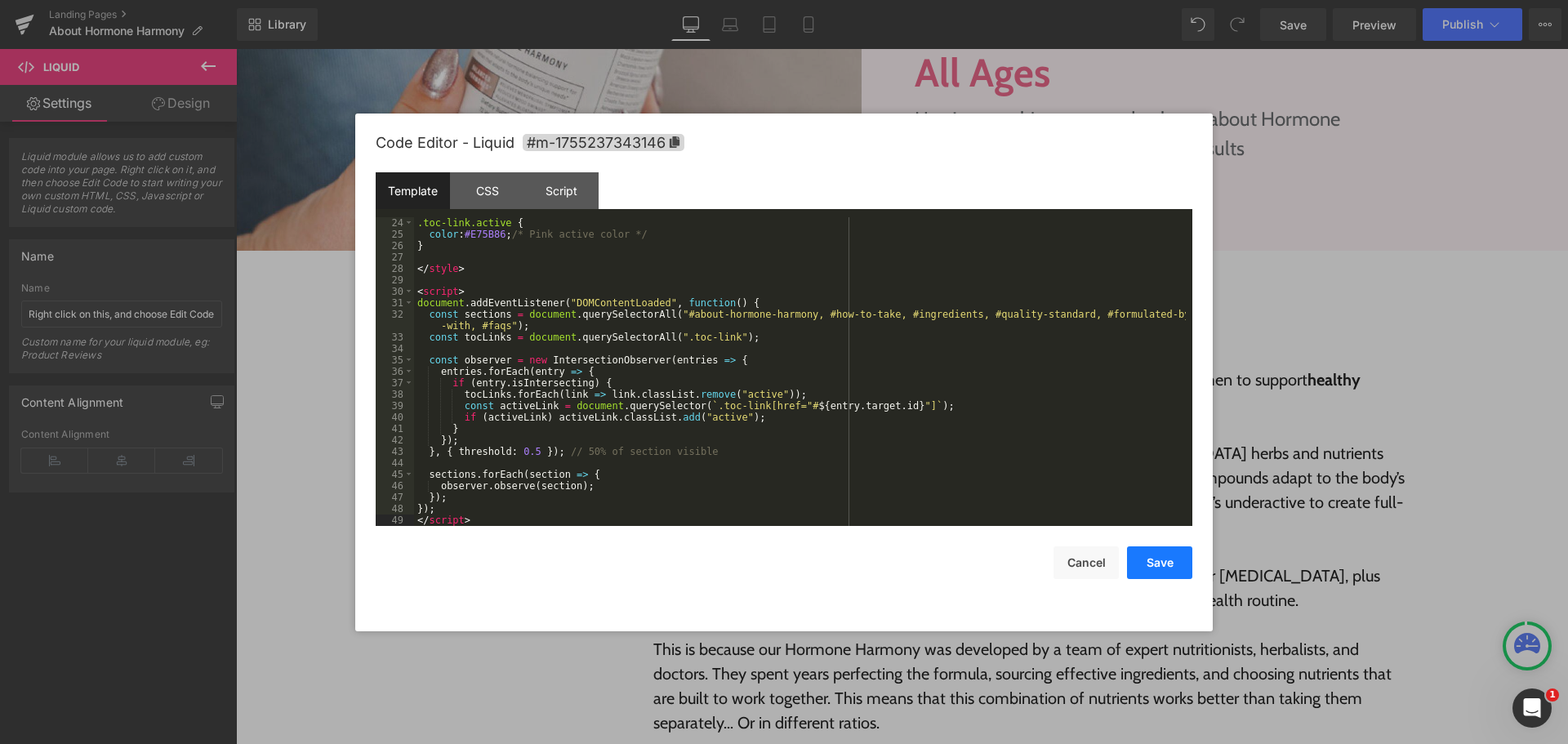
click at [1145, 567] on button "Save" at bounding box center [1159, 562] width 65 height 33
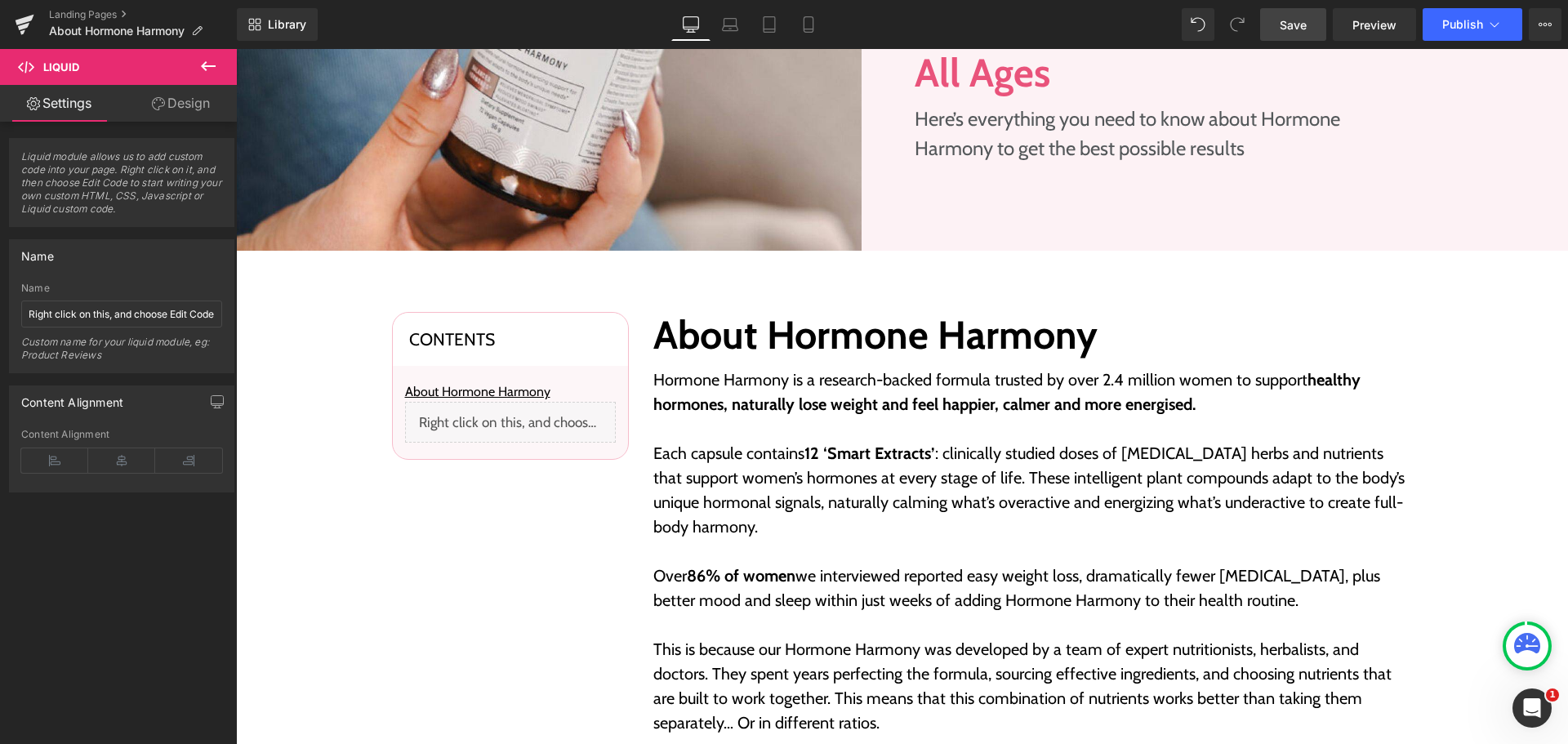
click at [1301, 22] on span "Save" at bounding box center [1293, 24] width 27 height 17
click at [1310, 18] on link "Save" at bounding box center [1293, 24] width 66 height 33
